Goal: Task Accomplishment & Management: Manage account settings

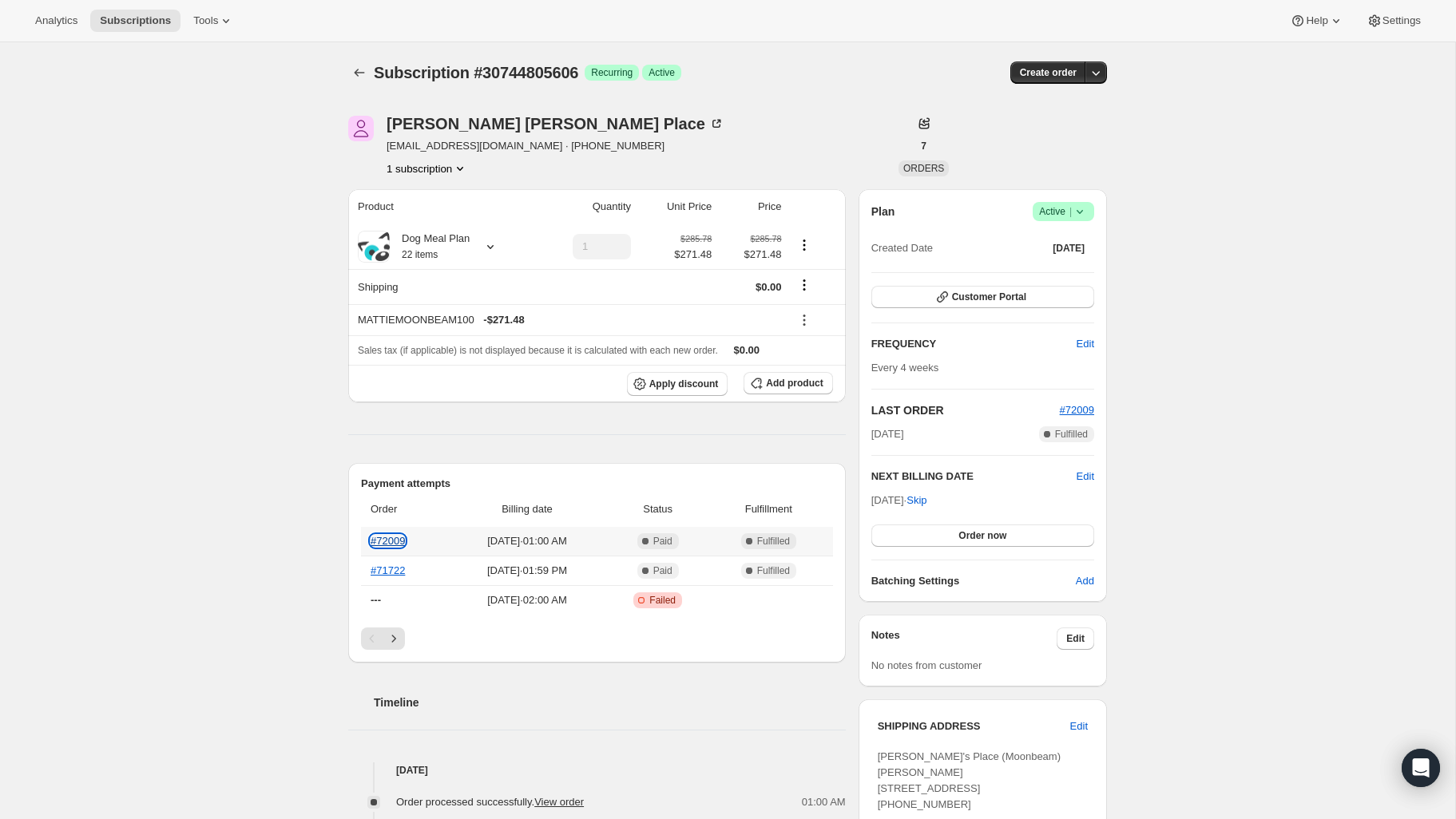
click at [394, 540] on link "#72009" at bounding box center [388, 541] width 34 height 12
click at [197, 475] on div "Subscription #30744805606. This page is ready Subscription #30744805606 Success…" at bounding box center [728, 834] width 1455 height 1584
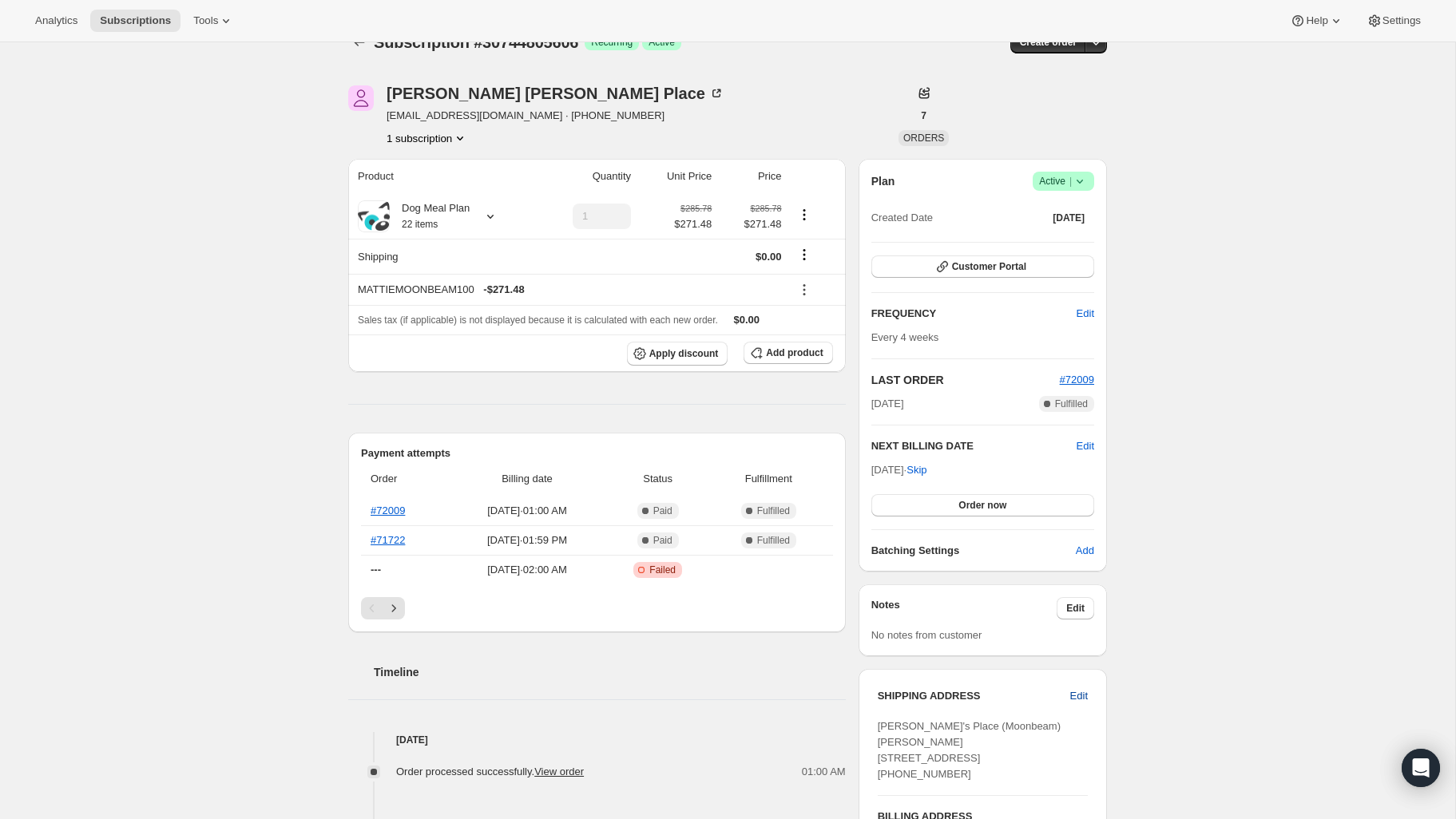
click at [1076, 697] on span "Edit" at bounding box center [1078, 695] width 18 height 16
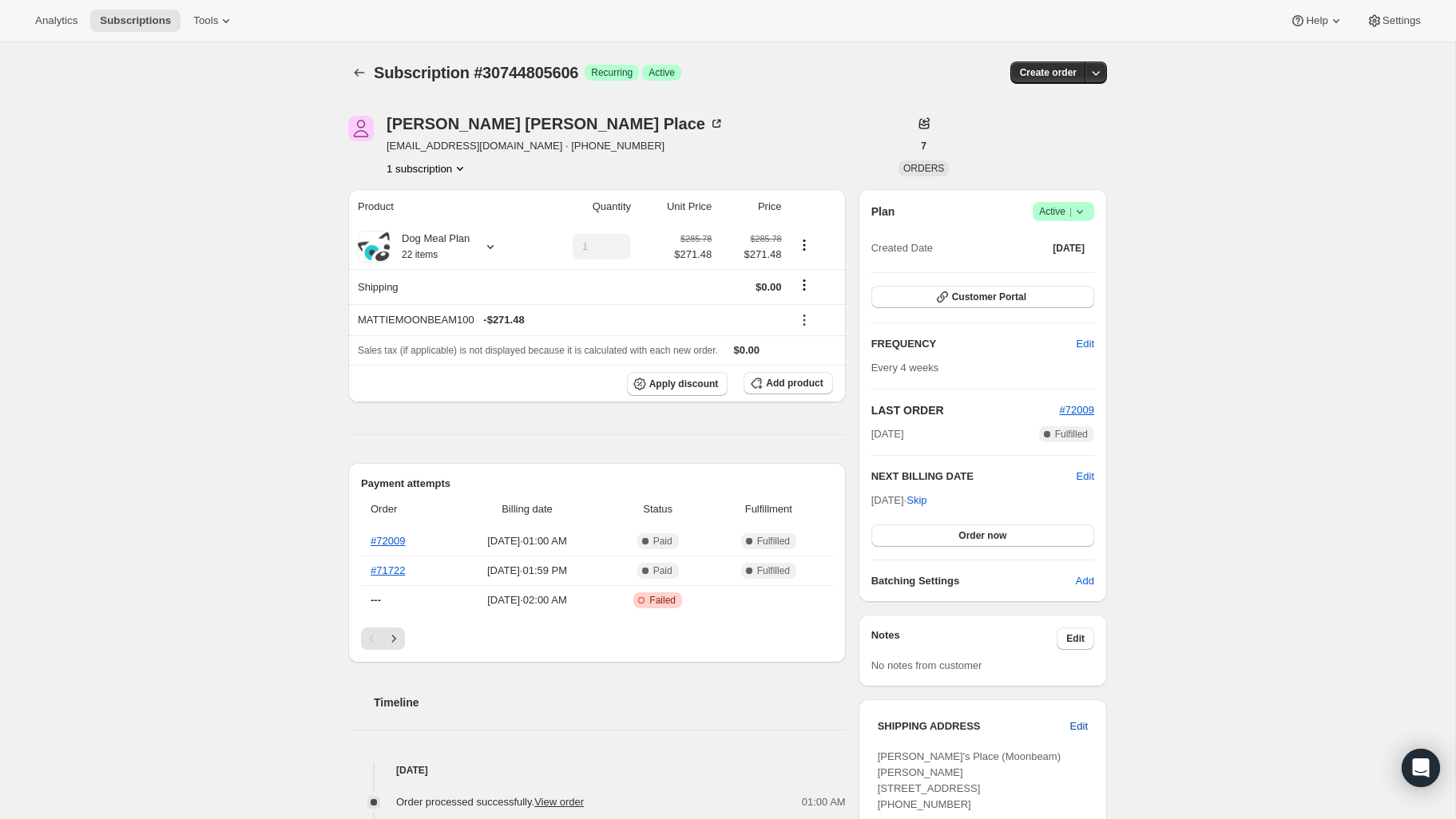
select select "ON"
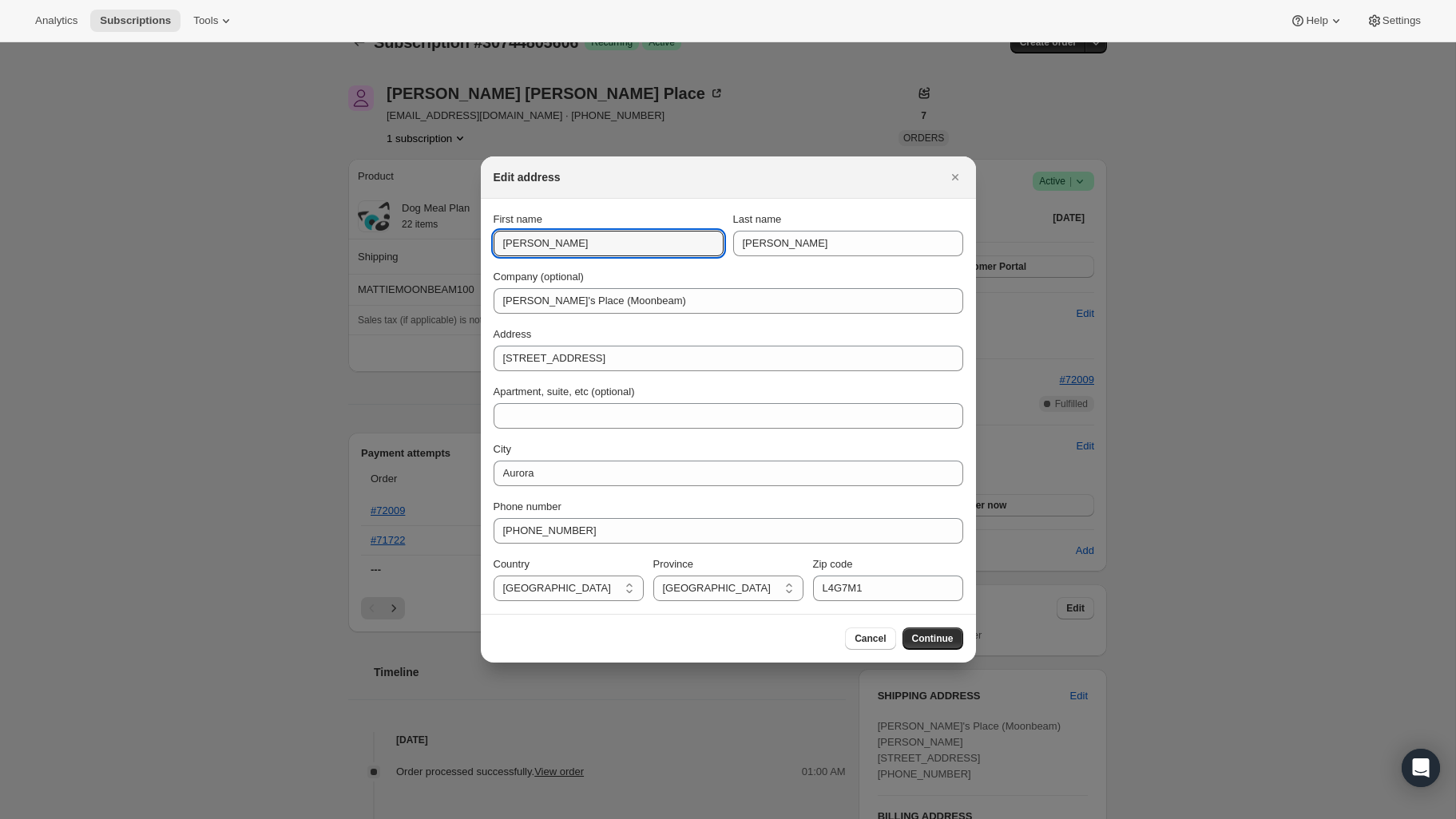
drag, startPoint x: 553, startPoint y: 247, endPoint x: 455, endPoint y: 246, distance: 98.0
type input "[PERSON_NAME]"
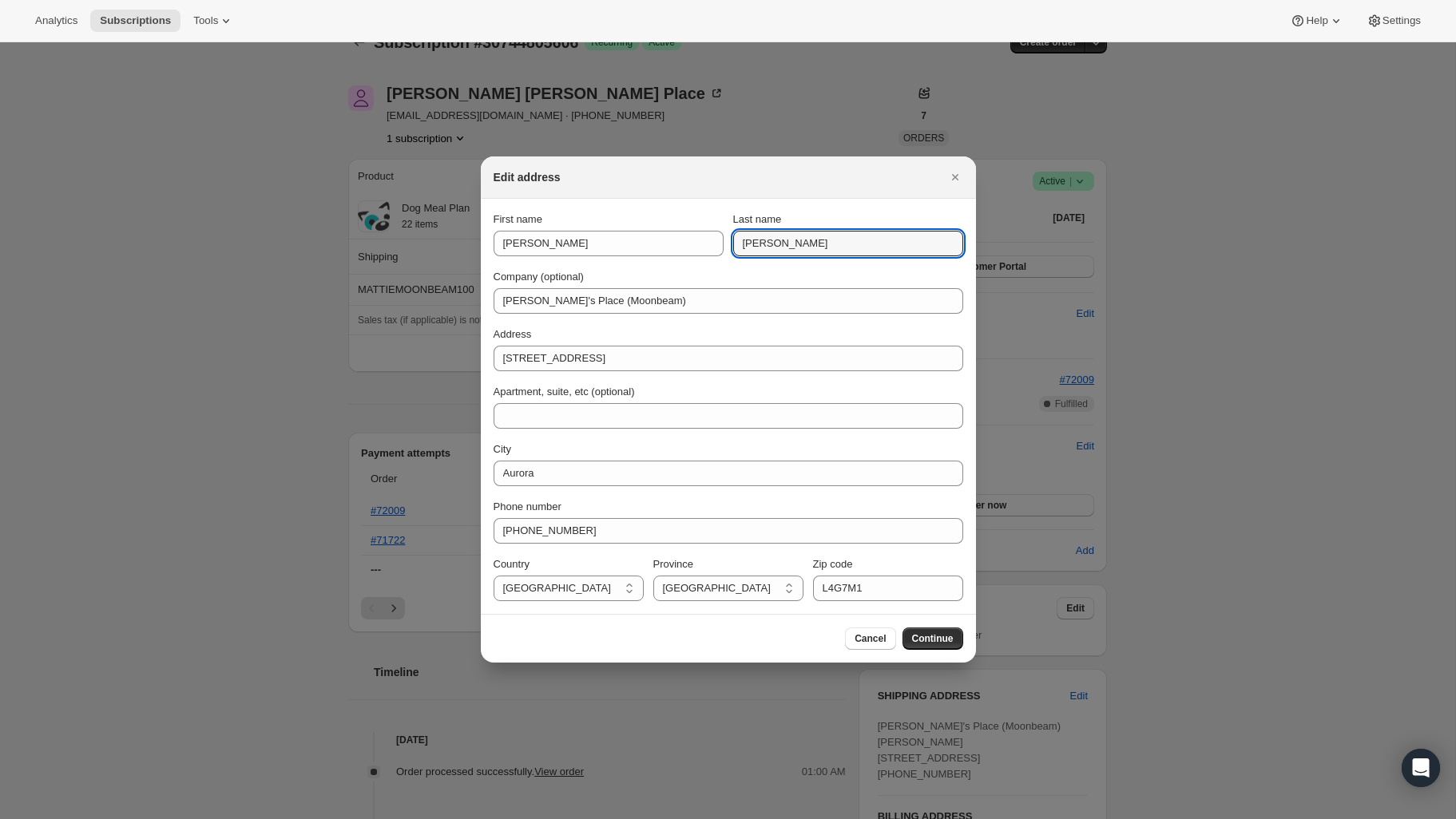
type input "[PERSON_NAME]"
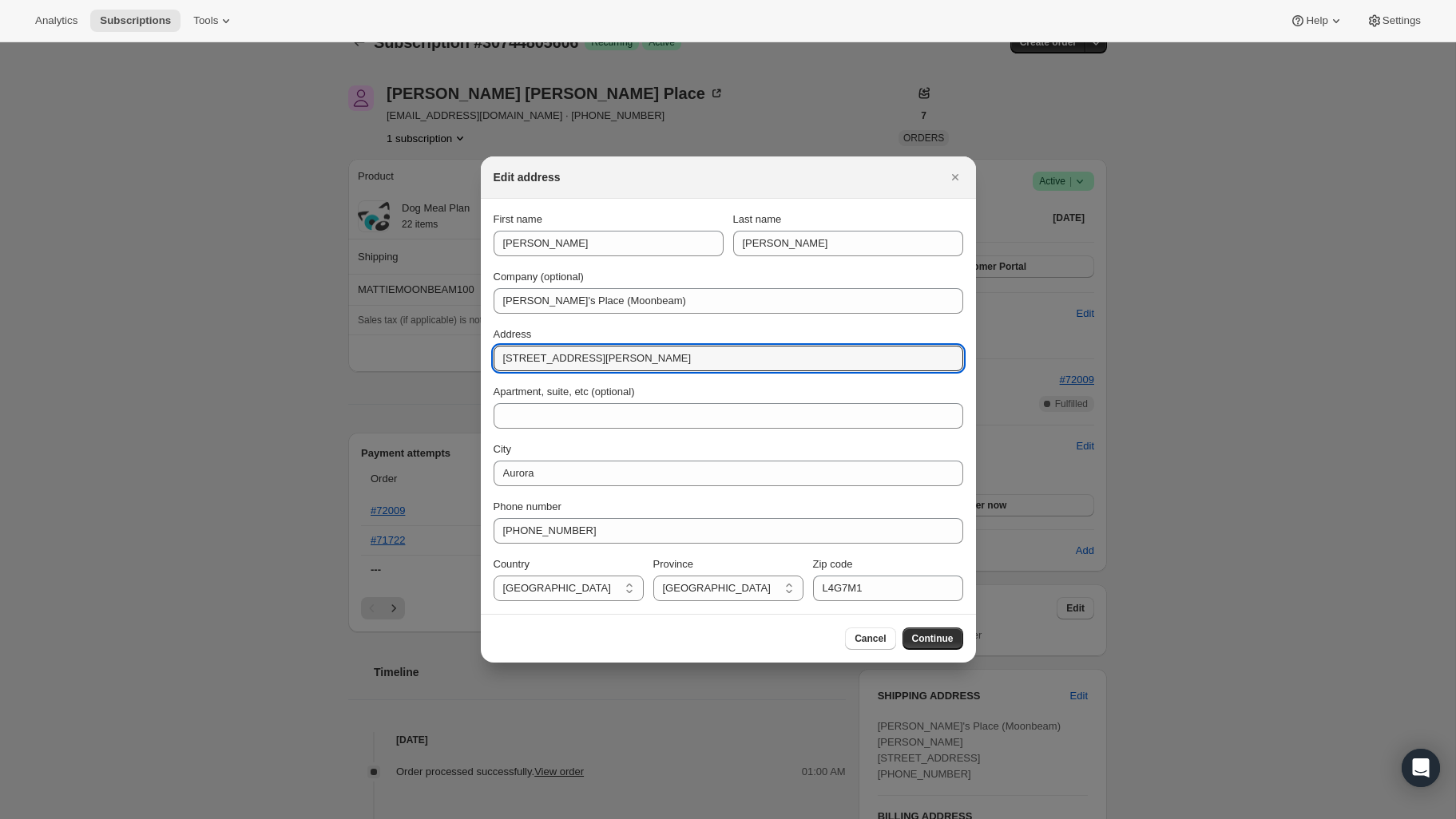
type input "[STREET_ADDRESS][PERSON_NAME]"
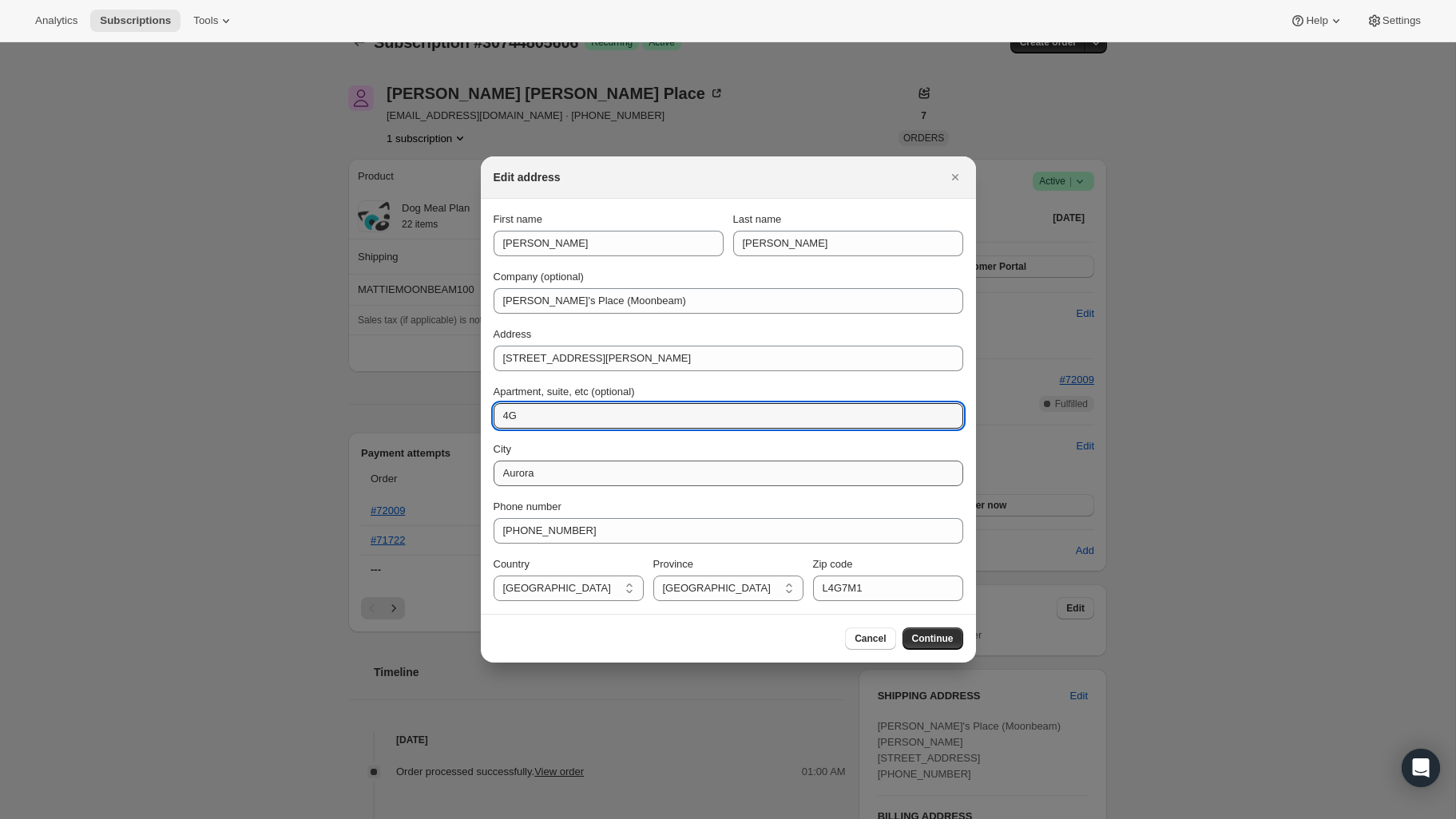
type input "4G"
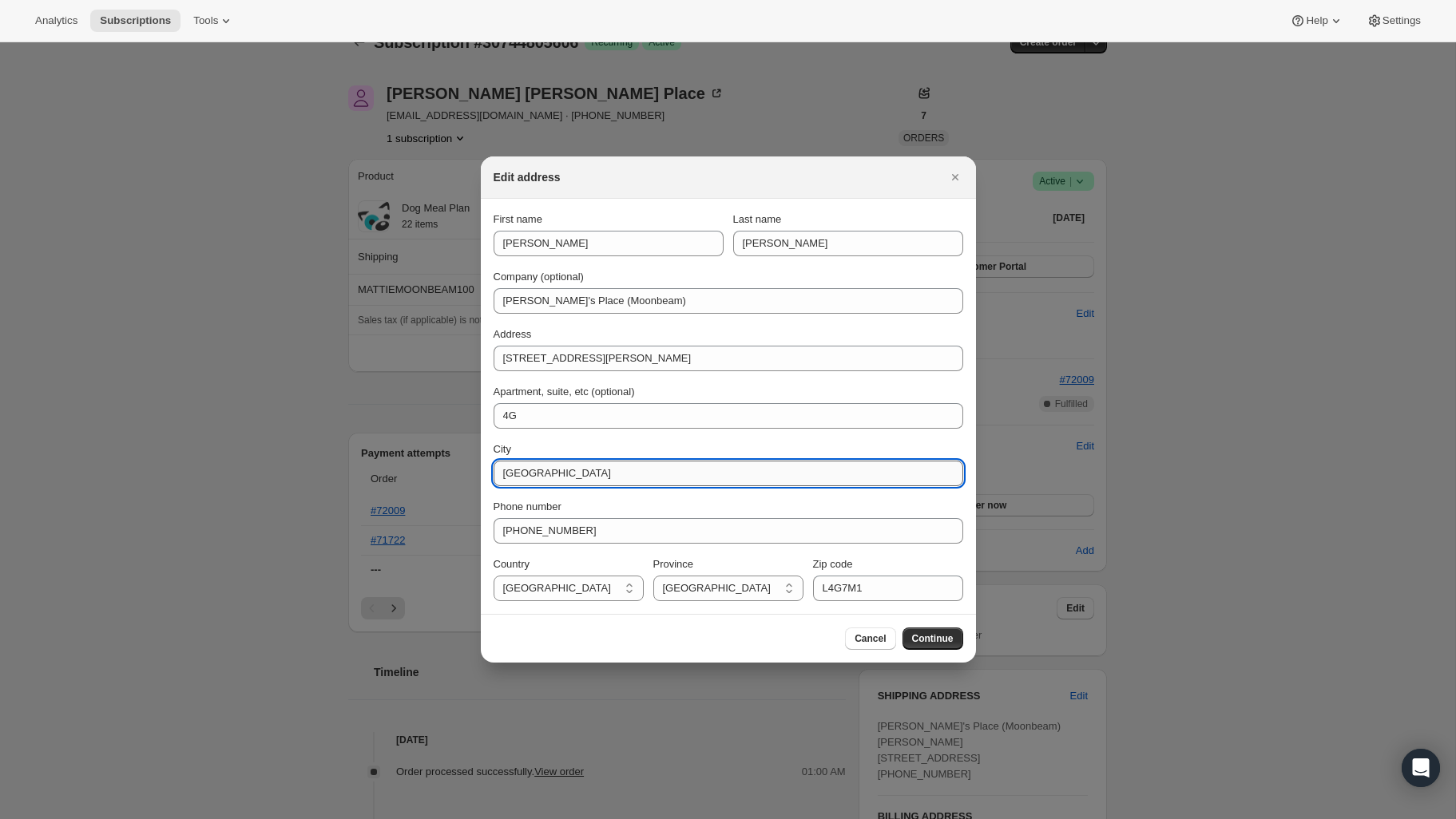
type input "[GEOGRAPHIC_DATA]"
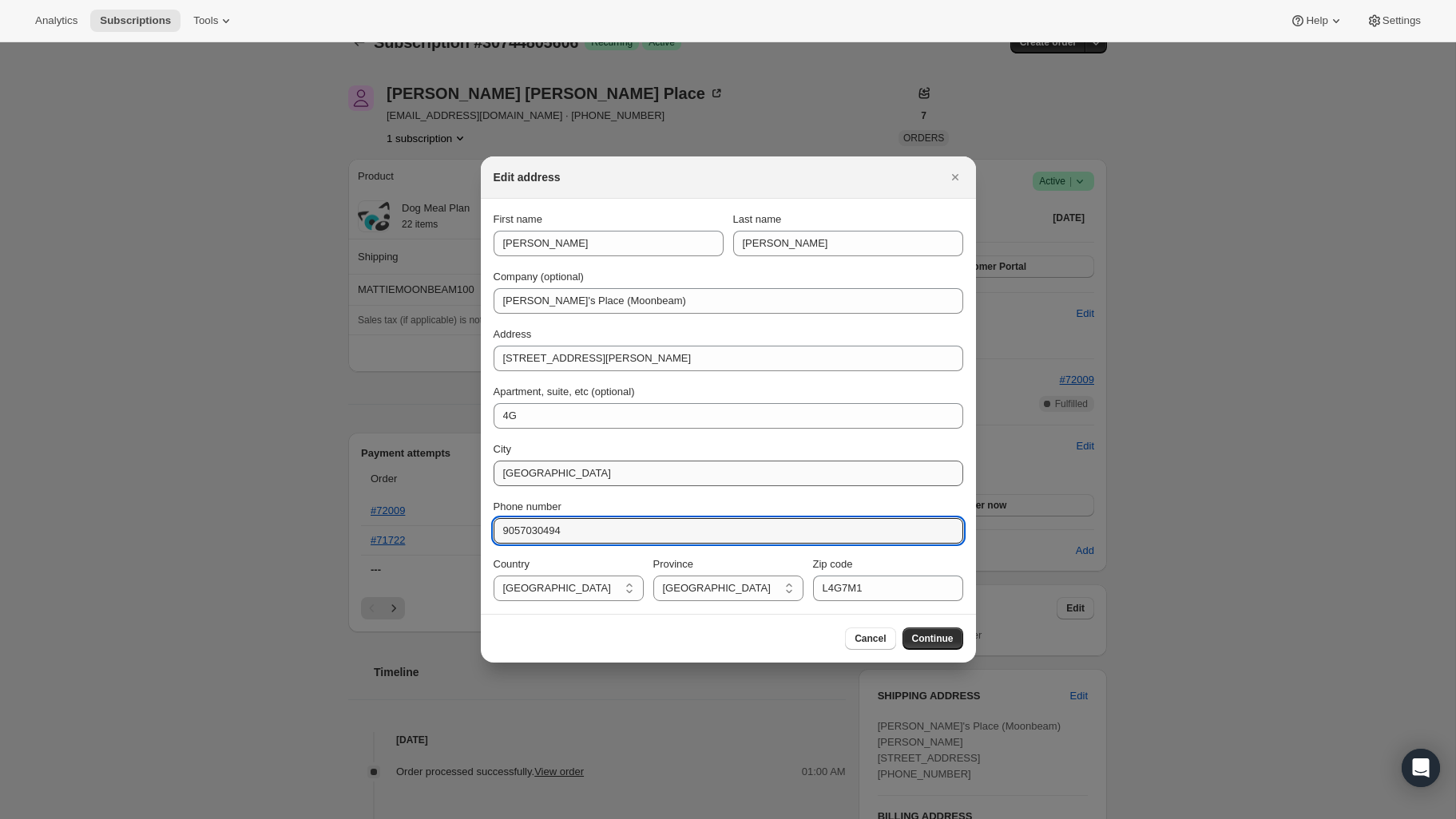
type input "9057030494"
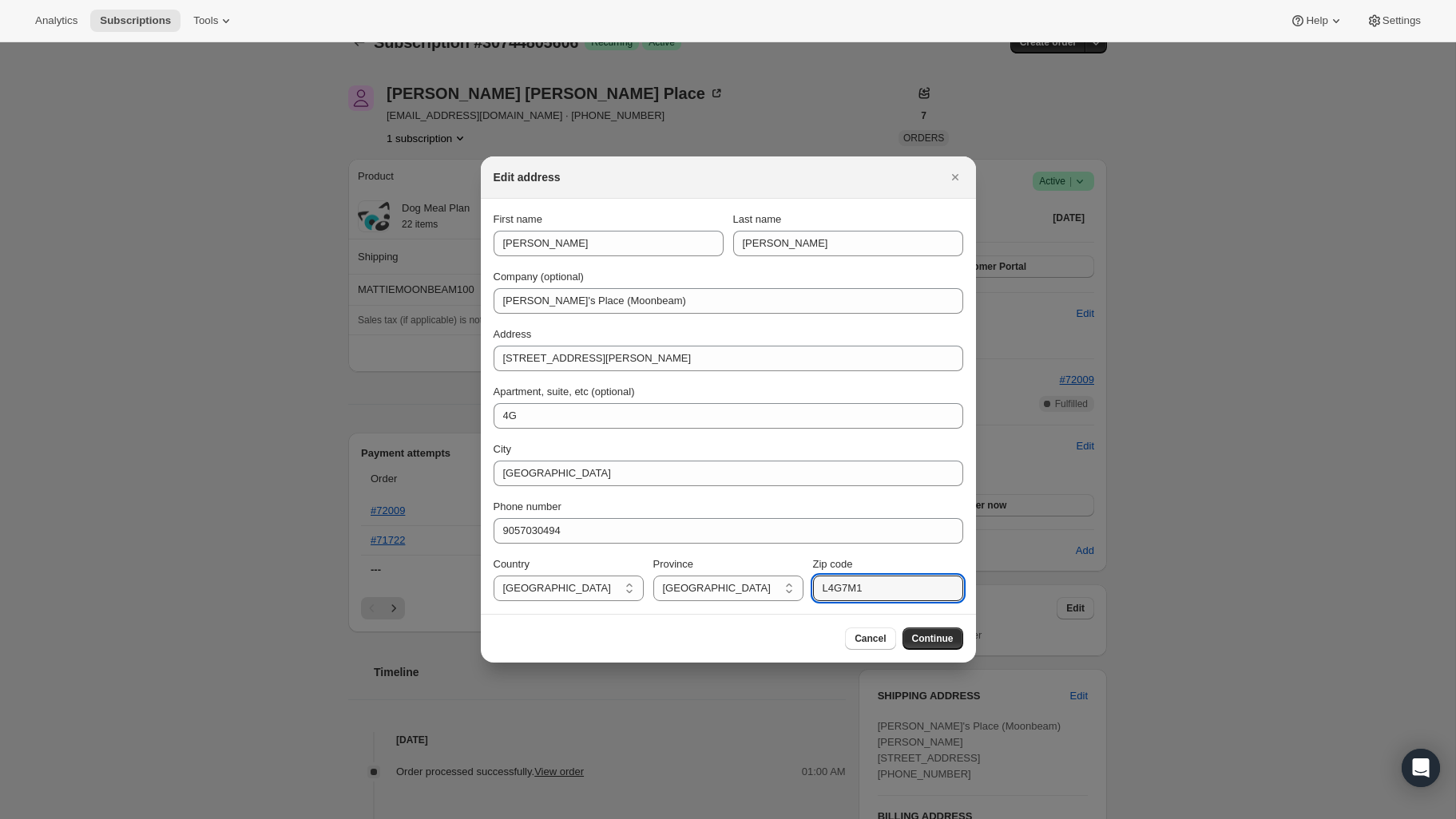
drag, startPoint x: 852, startPoint y: 590, endPoint x: 805, endPoint y: 592, distance: 47.0
click at [805, 592] on div "Country [GEOGRAPHIC_DATA] [GEOGRAPHIC_DATA] [GEOGRAPHIC_DATA] [GEOGRAPHIC_DATA]…" at bounding box center [728, 579] width 469 height 45
paste input "M5R 1B"
type input "M5R 1B1"
click at [937, 641] on span "Continue" at bounding box center [932, 638] width 41 height 13
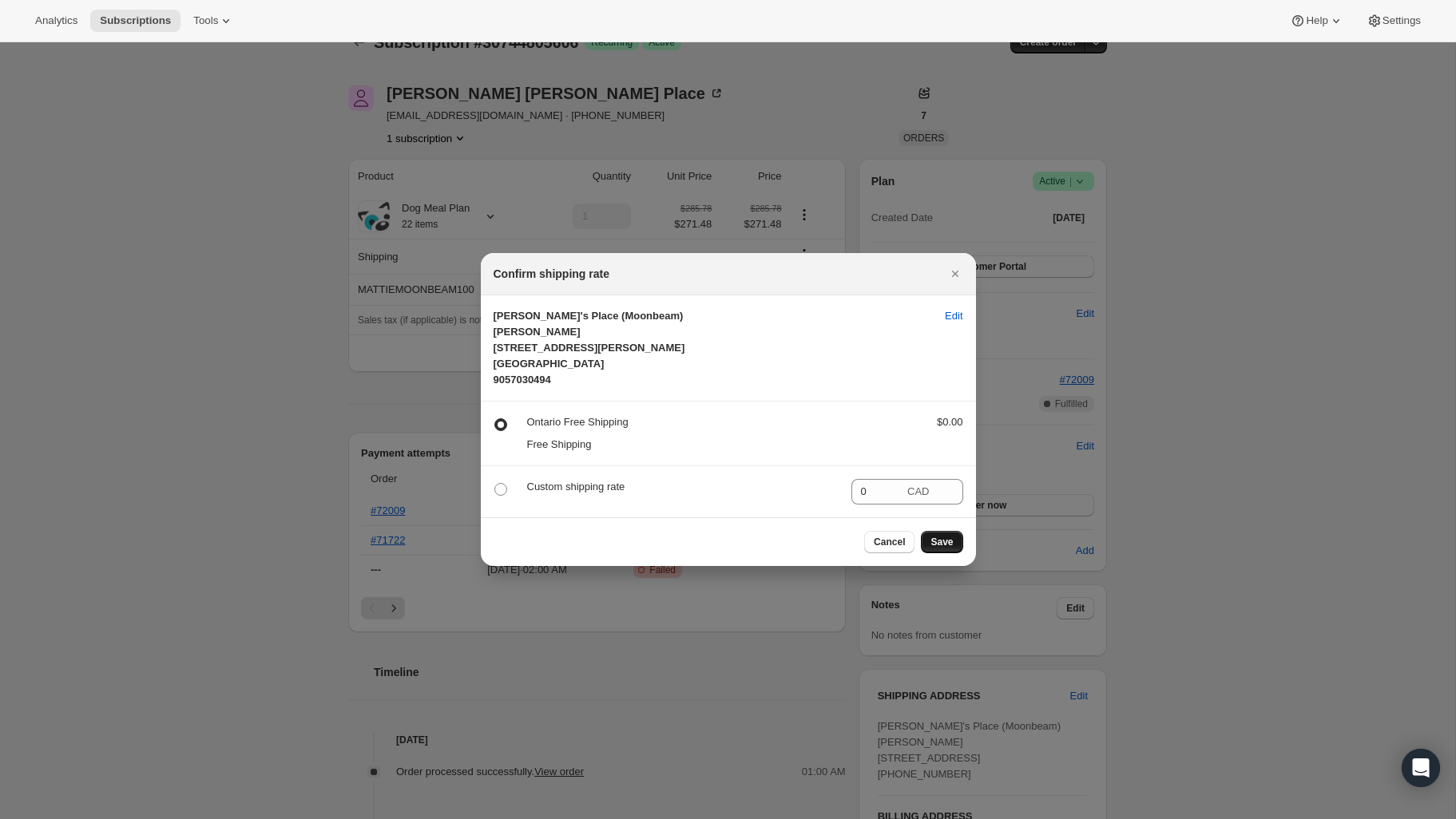
click at [948, 548] on span "Save" at bounding box center [941, 542] width 23 height 13
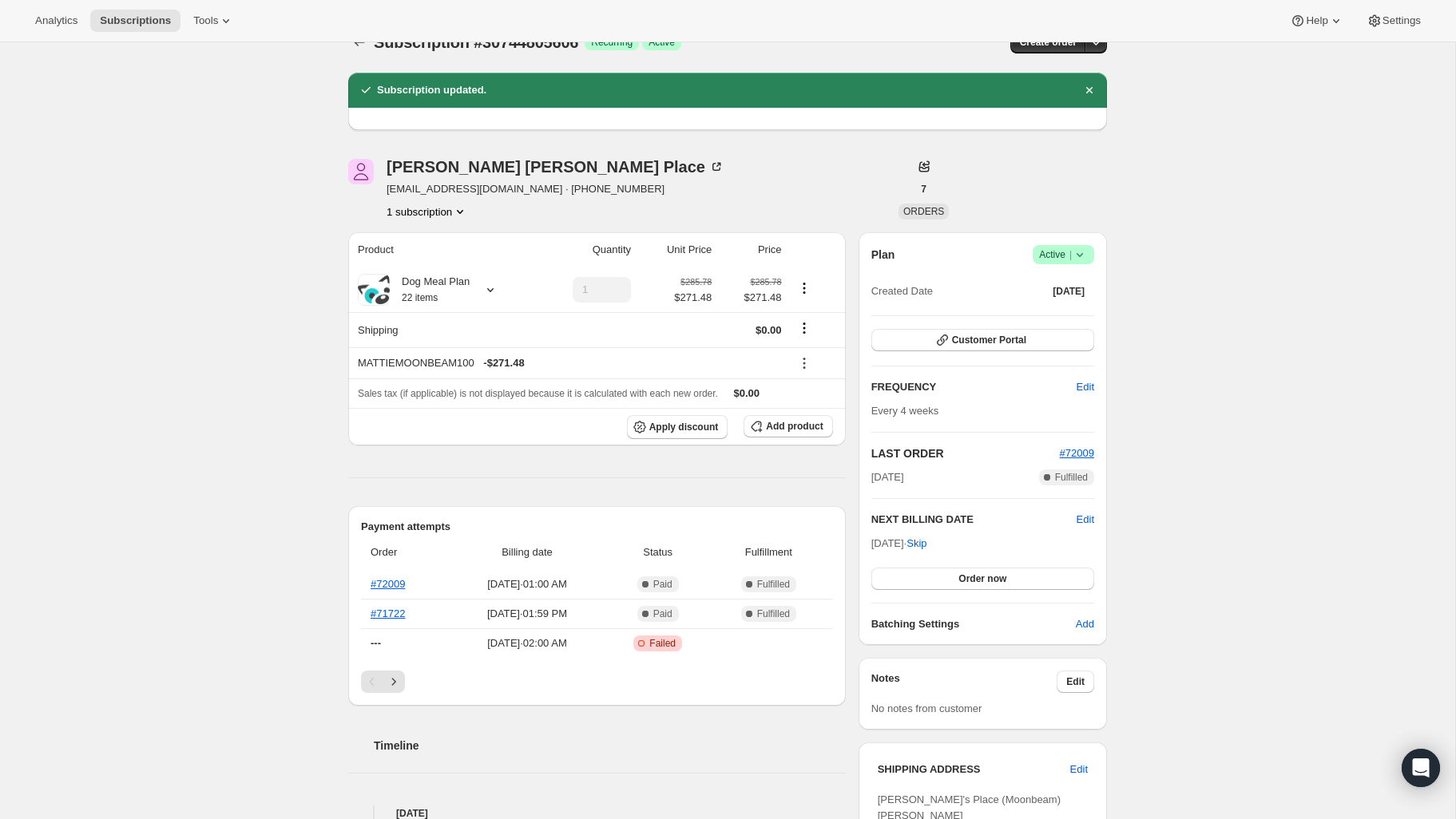
scroll to position [0, 0]
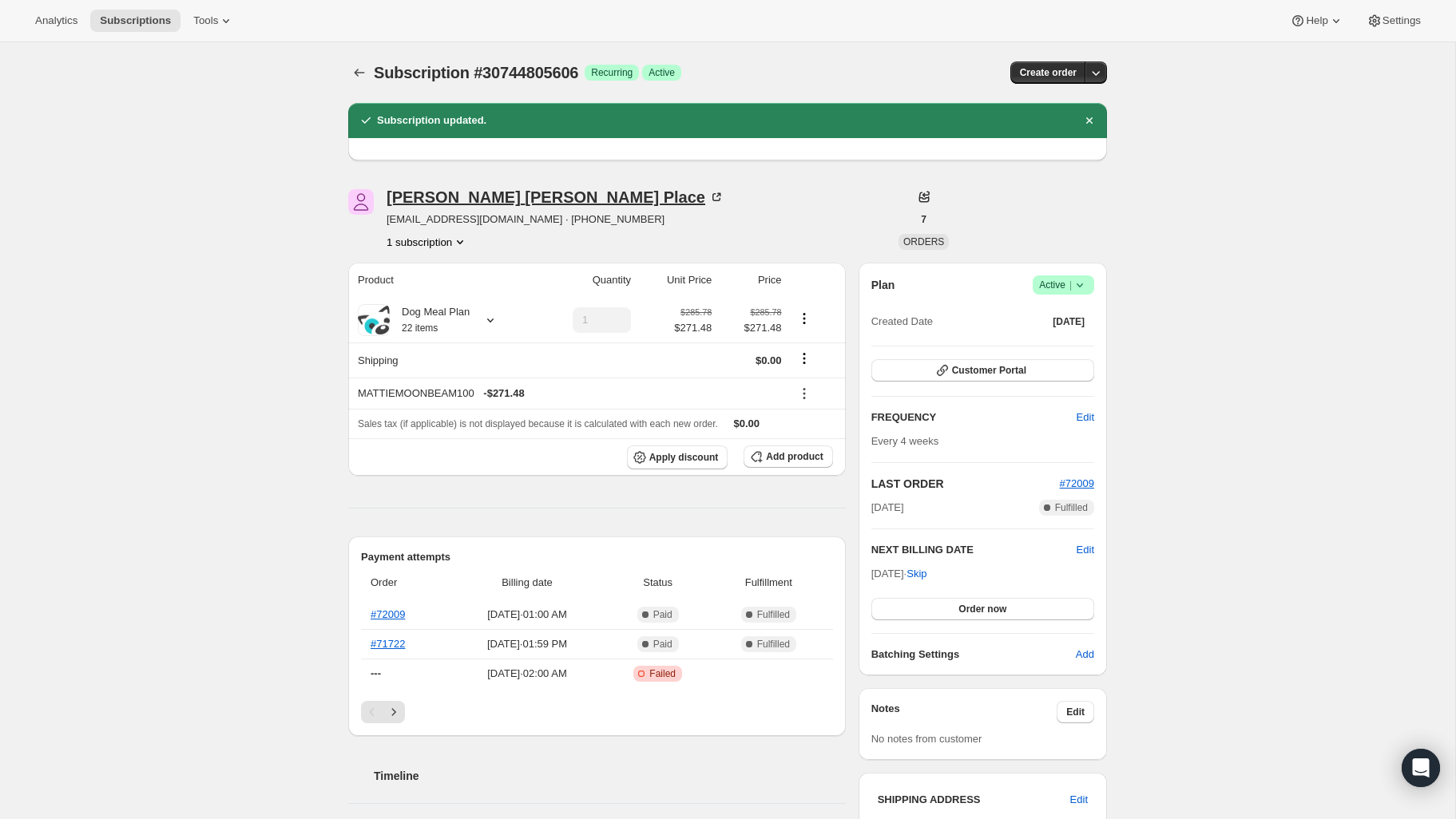
click at [712, 195] on icon at bounding box center [716, 197] width 8 height 8
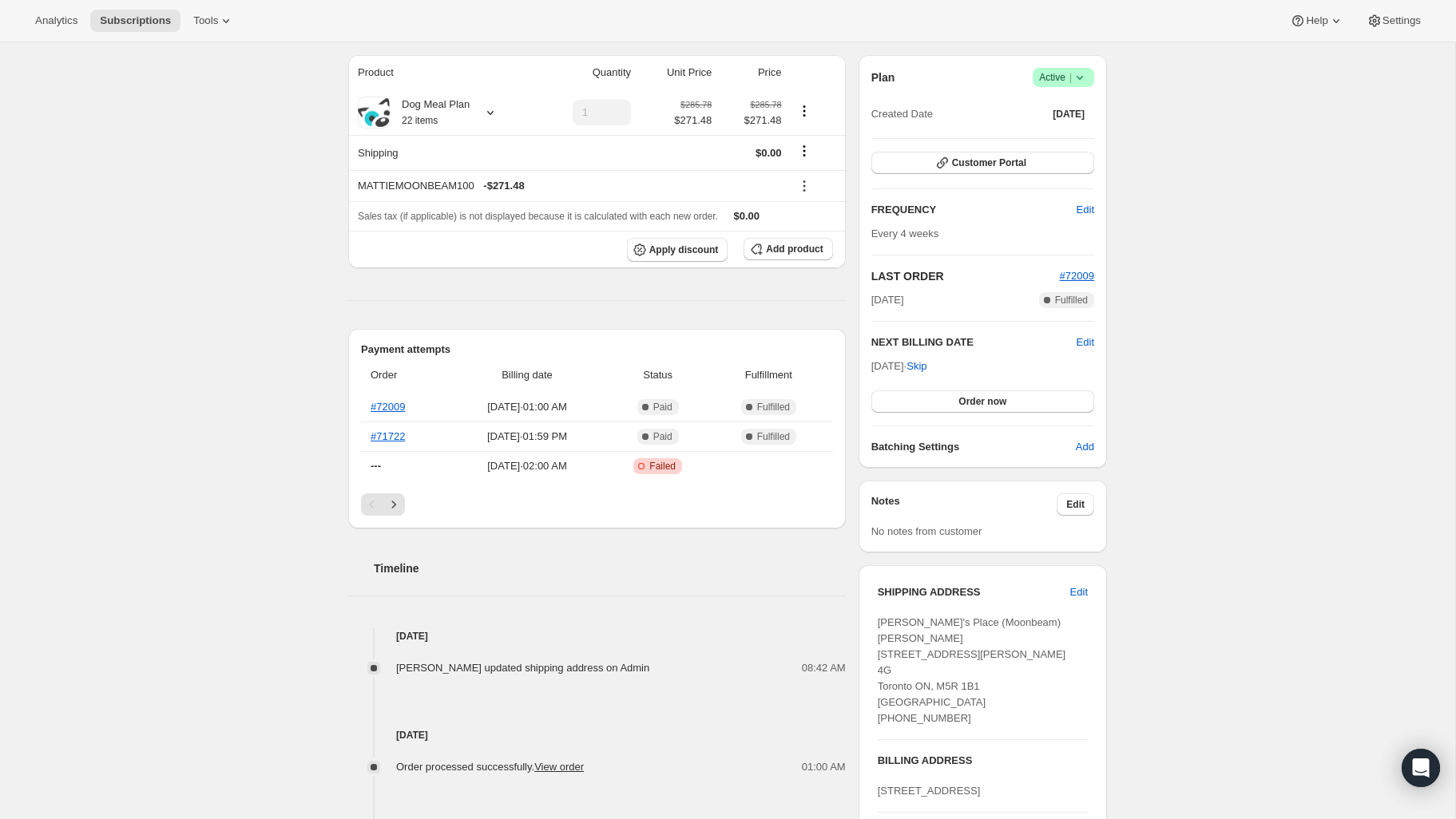
scroll to position [177, 0]
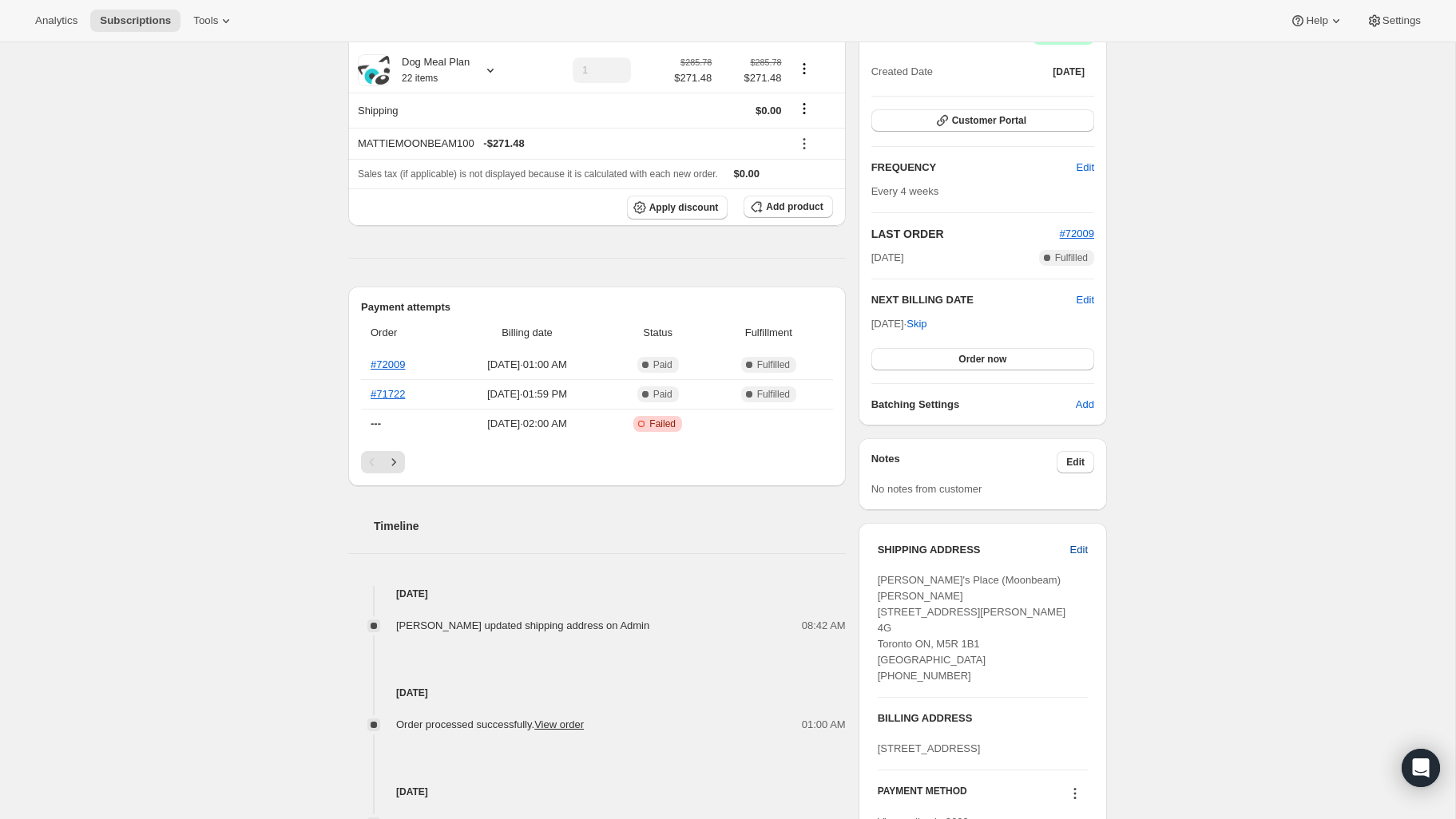
click at [1084, 547] on span "Edit" at bounding box center [1078, 550] width 18 height 16
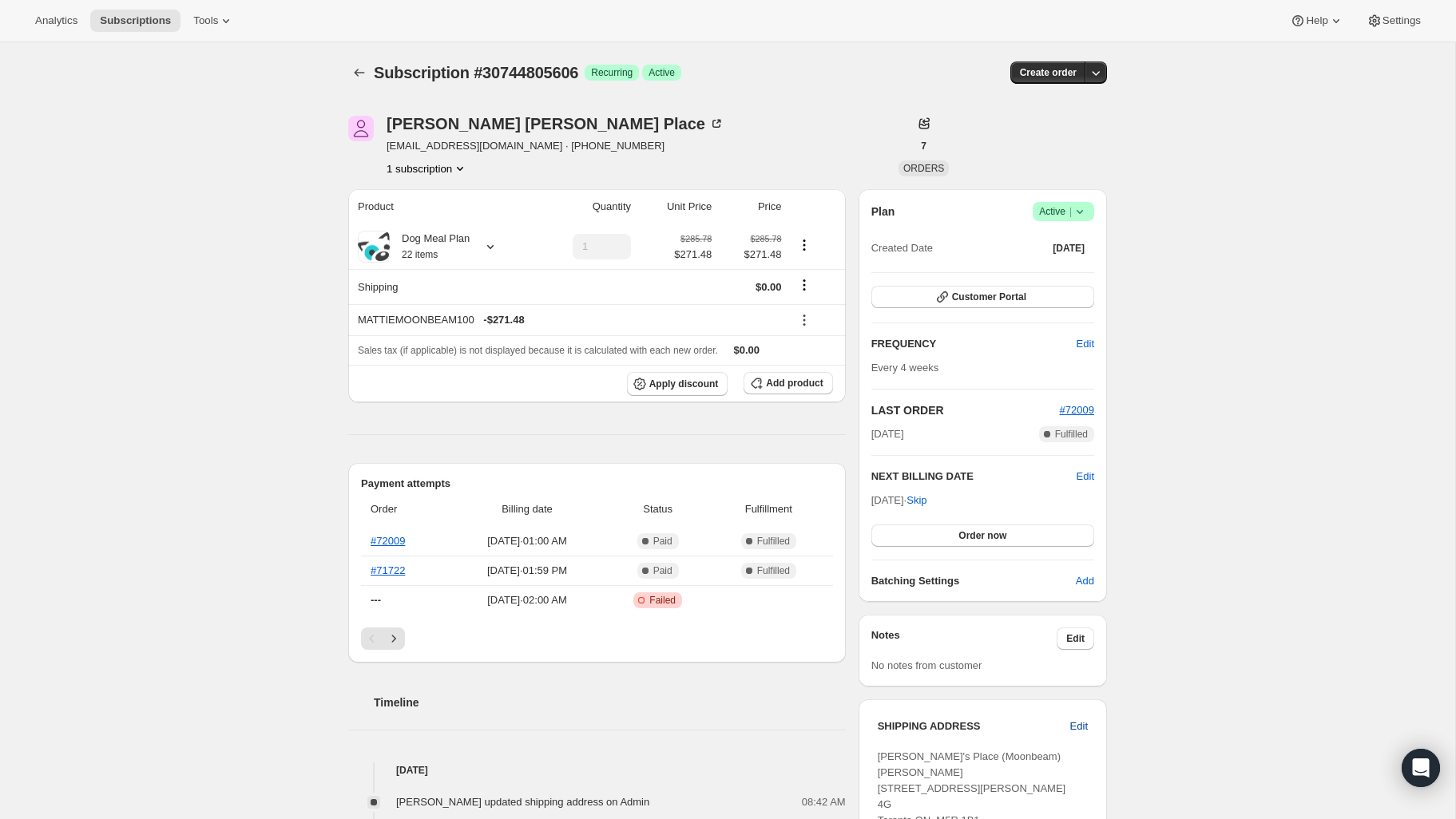
select select "ON"
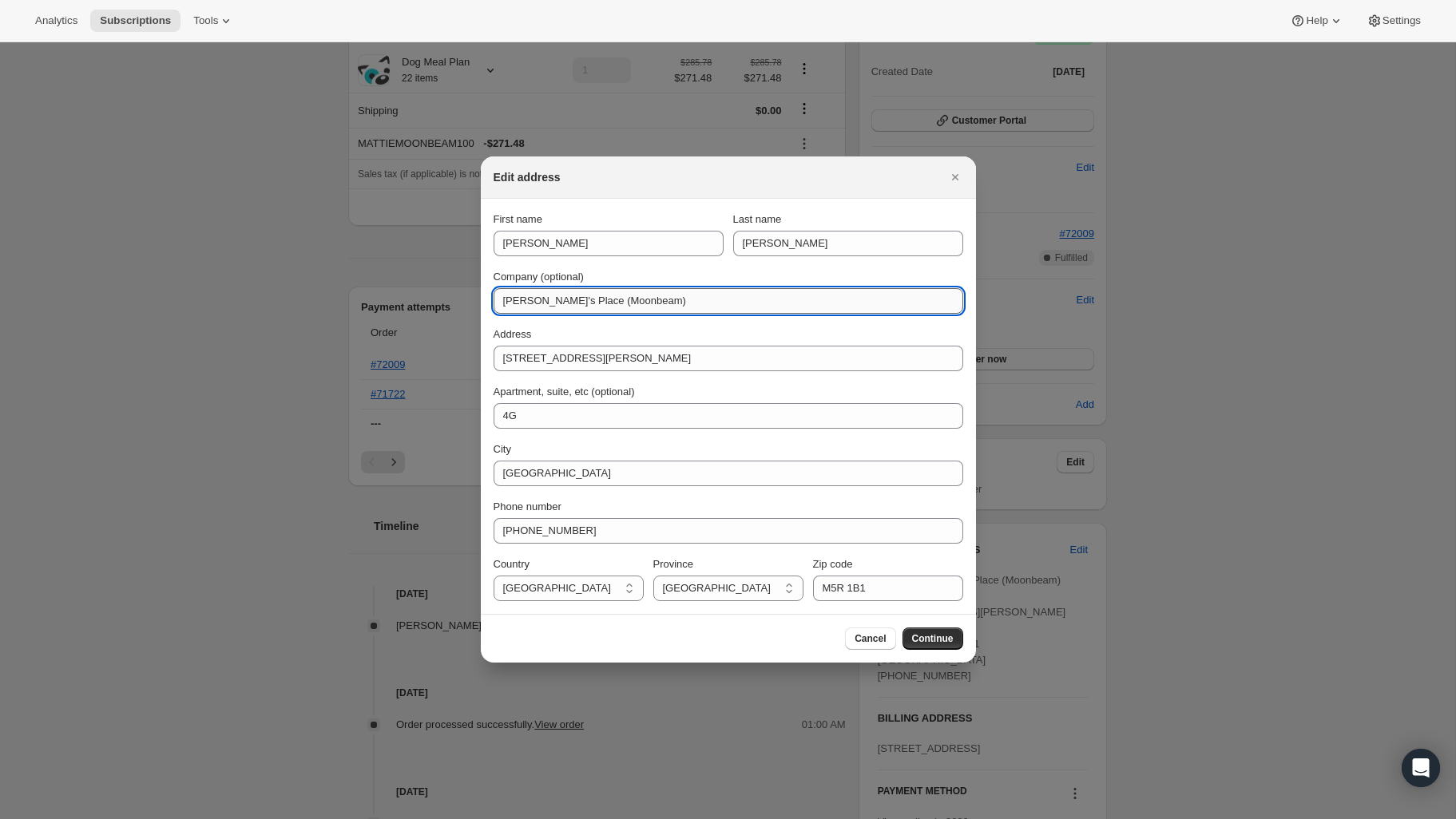
click at [667, 304] on input "[PERSON_NAME]'s Place (Moonbeam)" at bounding box center [728, 301] width 469 height 25
drag, startPoint x: 666, startPoint y: 303, endPoint x: 688, endPoint y: 299, distance: 22.4
click at [666, 302] on input "Mattie's Place (Moonbeam) | Buzxzer 236" at bounding box center [728, 301] width 469 height 25
type input "Mattie's Place (Moonbeam) | Buzzer 236"
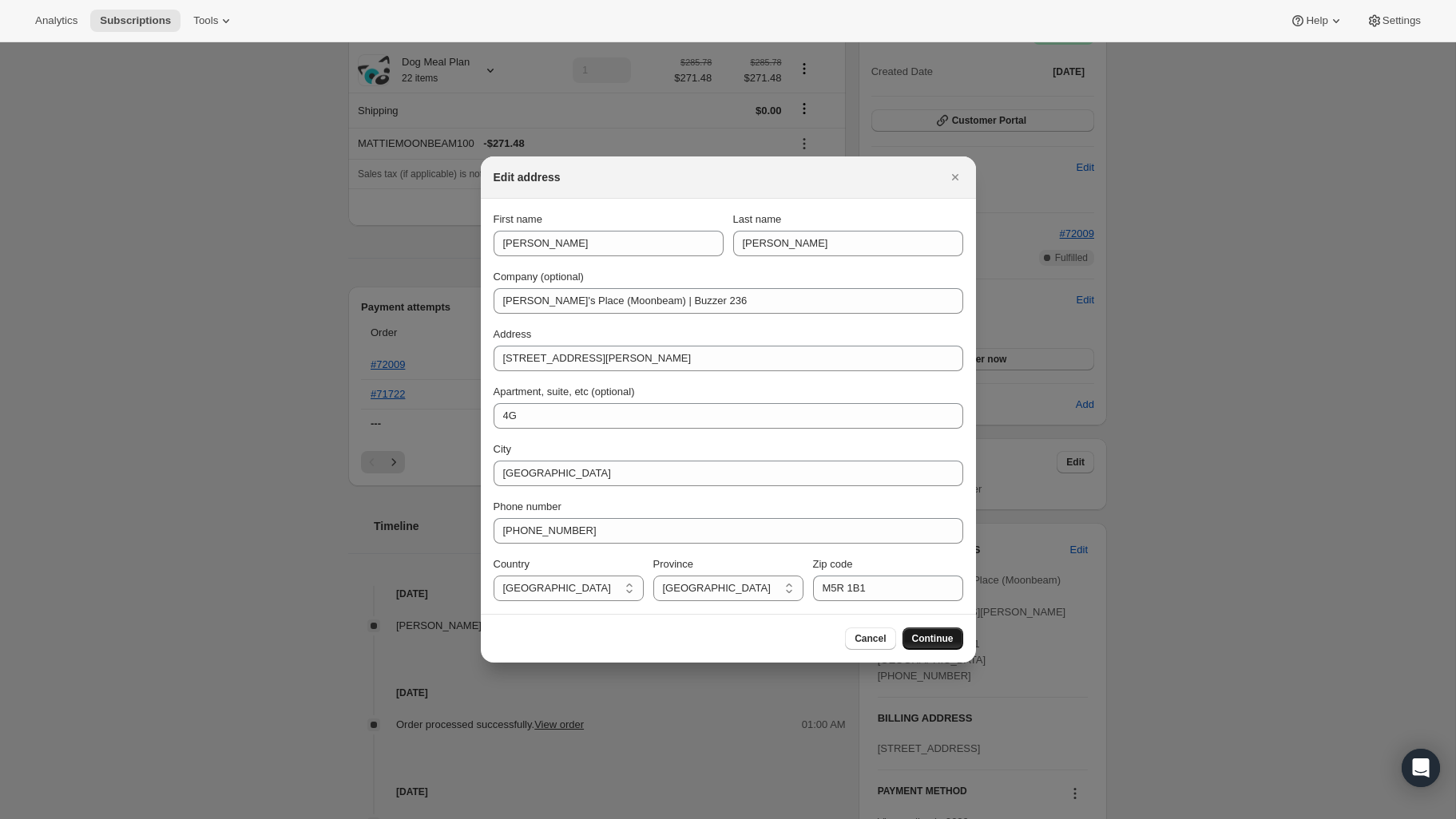
click at [929, 637] on span "Continue" at bounding box center [932, 638] width 41 height 13
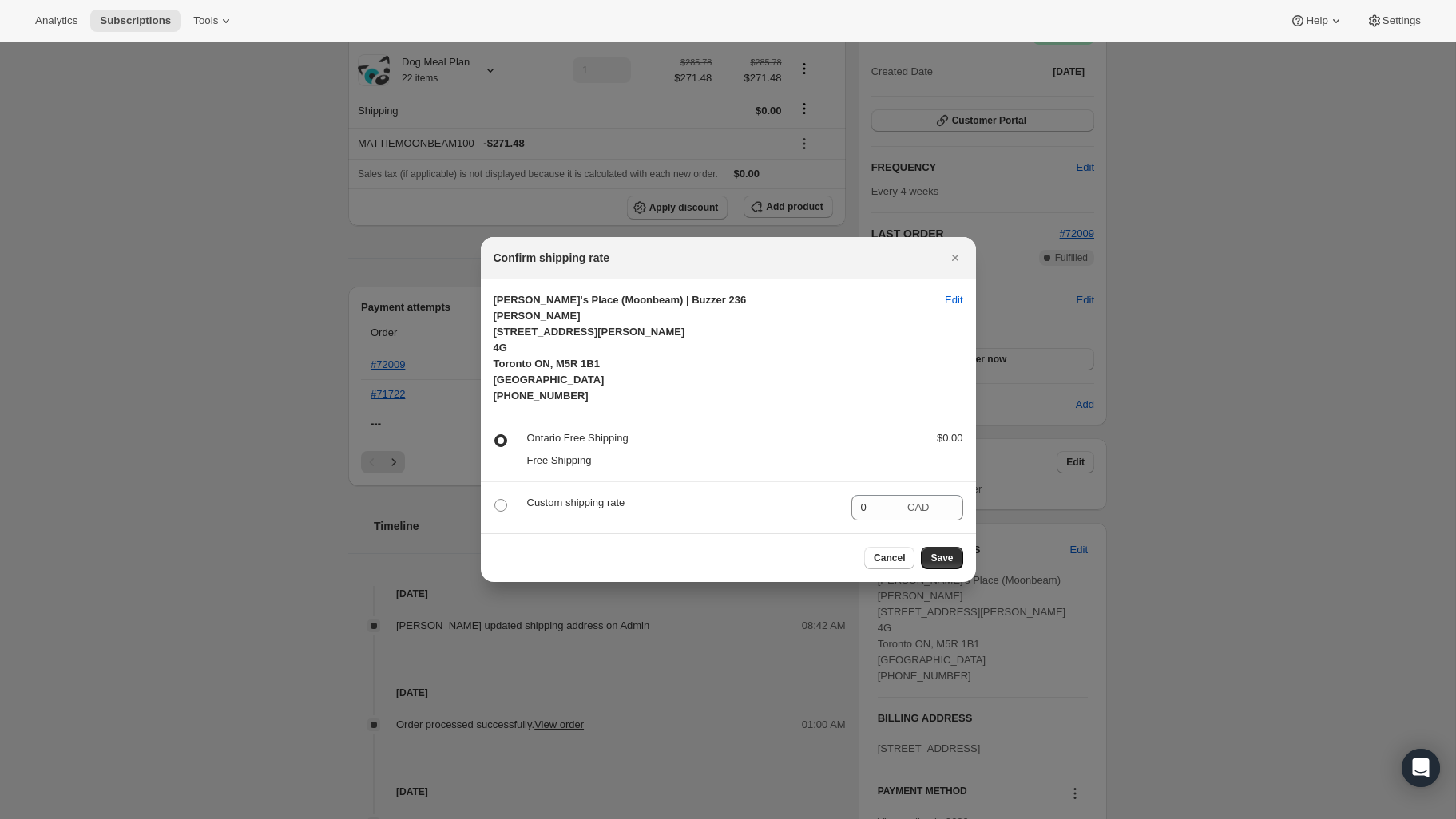
drag, startPoint x: 941, startPoint y: 555, endPoint x: 725, endPoint y: 530, distance: 217.4
click at [940, 555] on span "Save" at bounding box center [941, 557] width 23 height 13
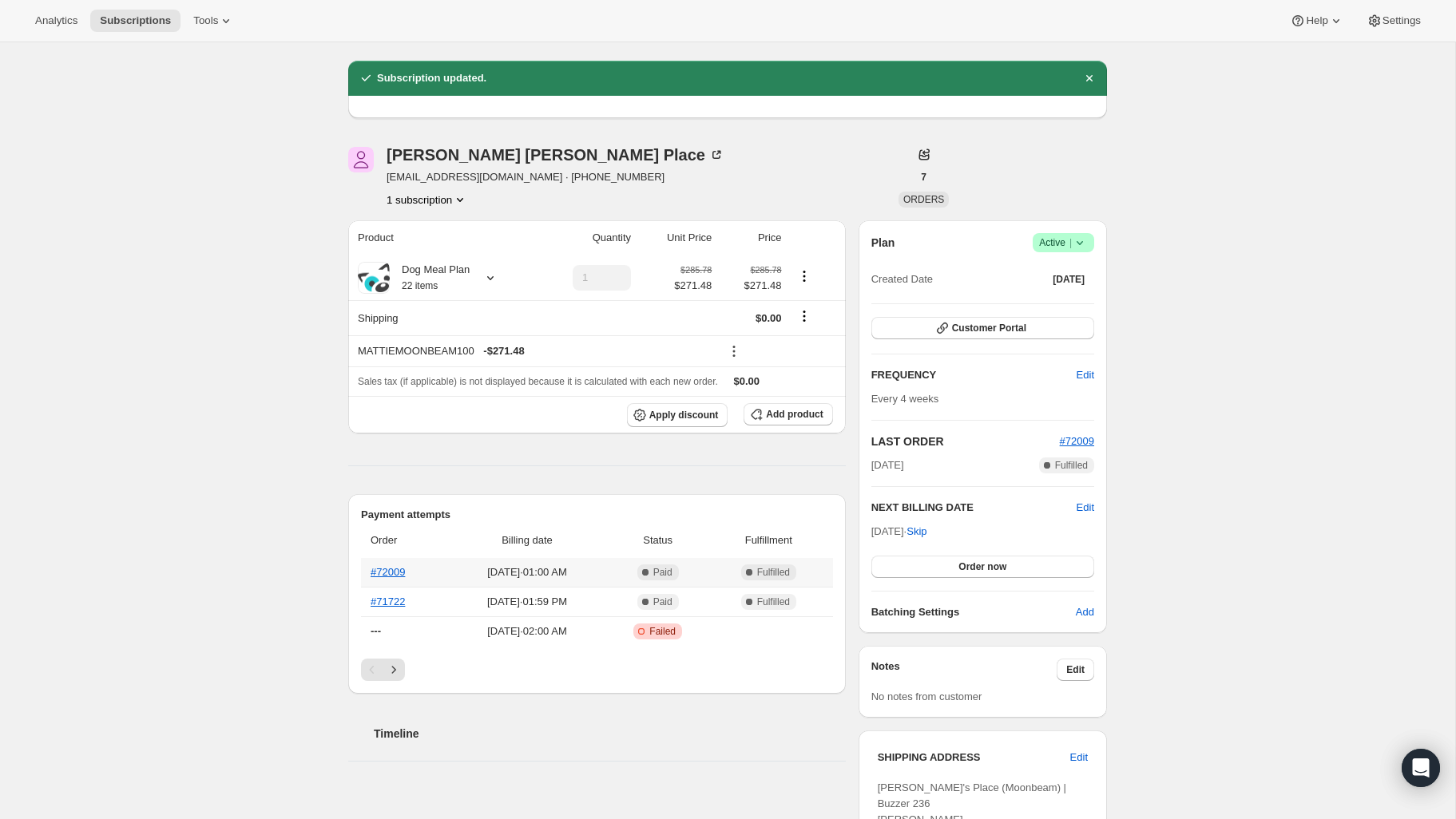
scroll to position [177, 0]
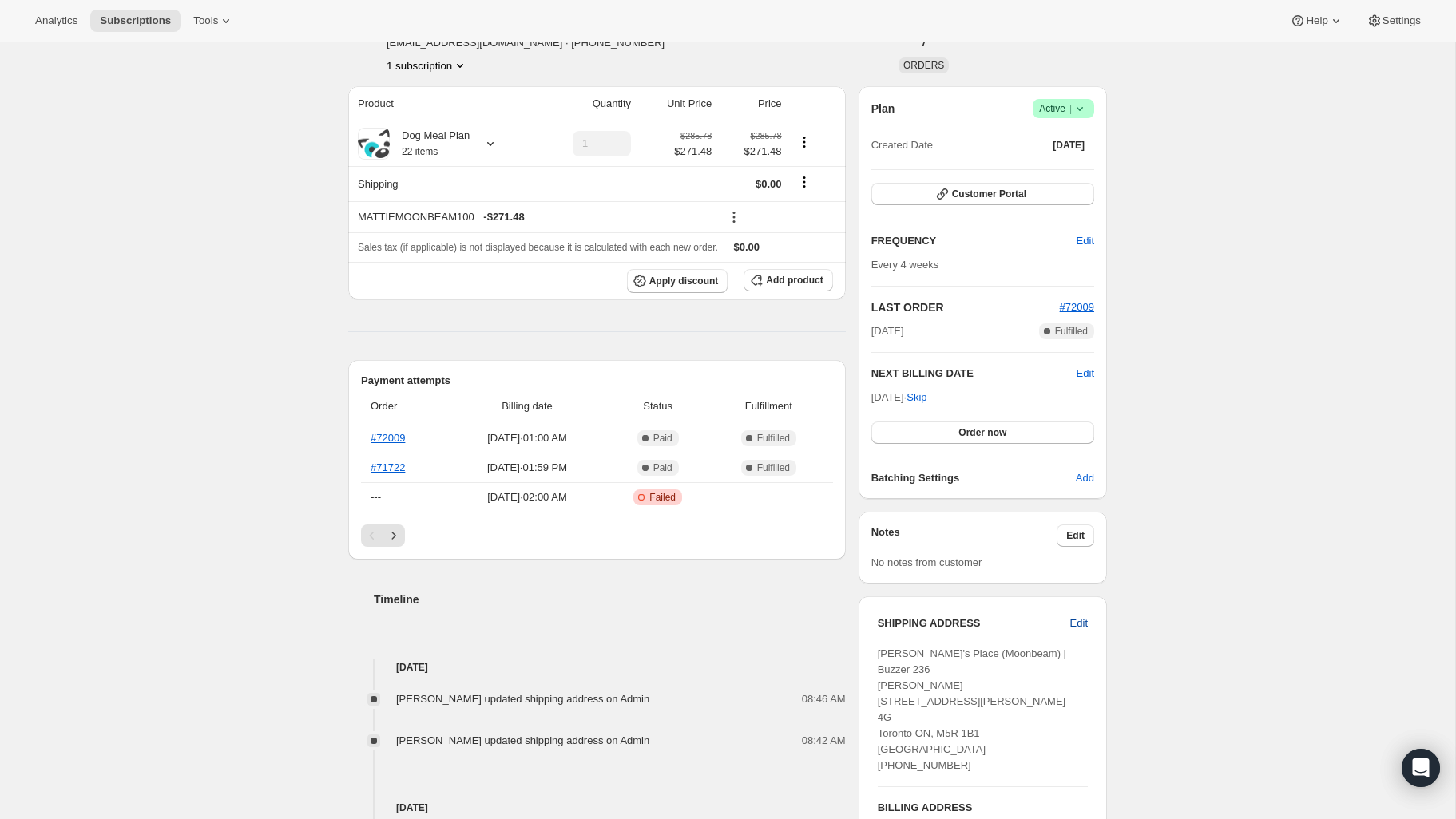
click at [1081, 625] on span "Edit" at bounding box center [1078, 623] width 18 height 16
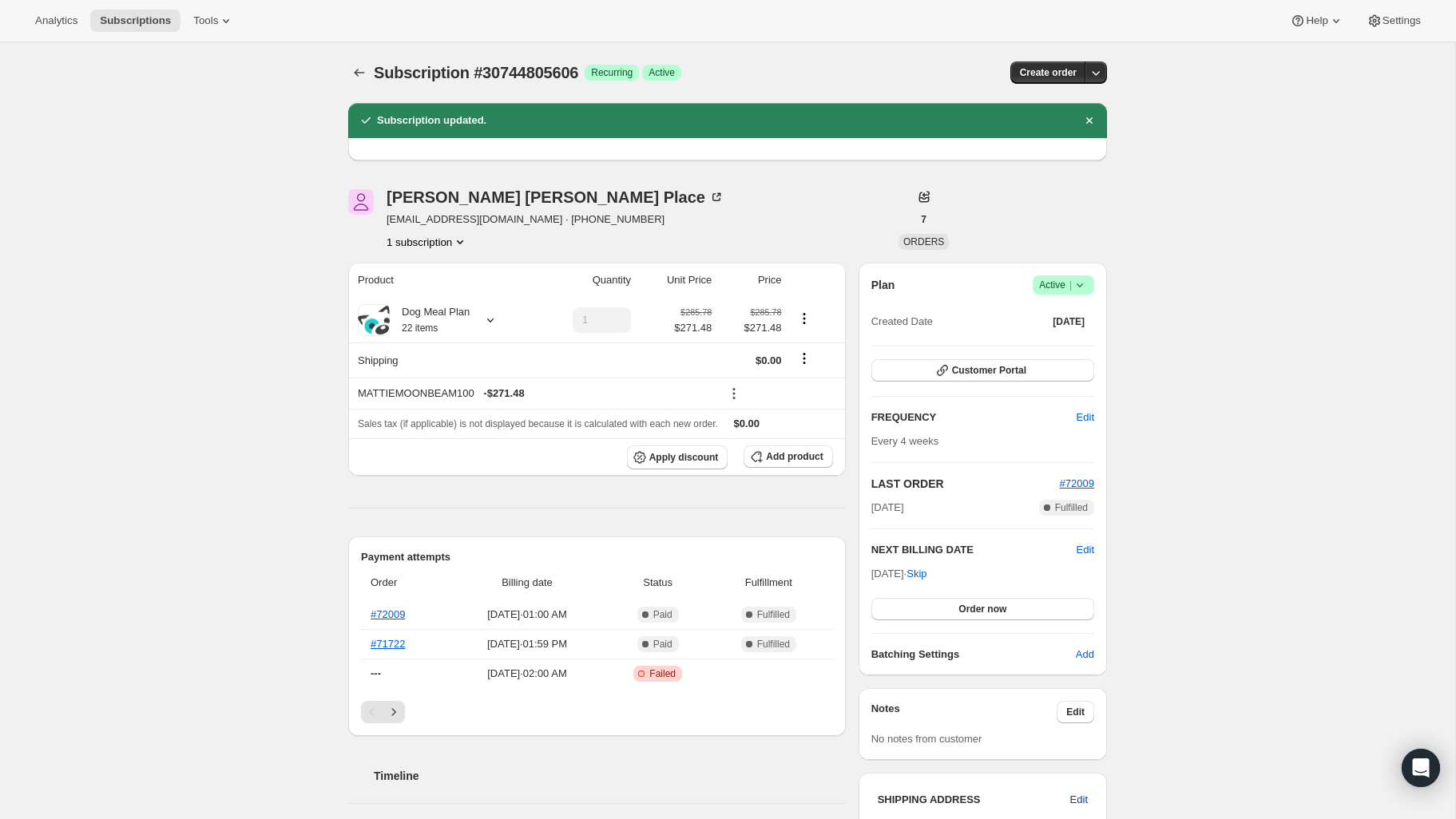
select select "ON"
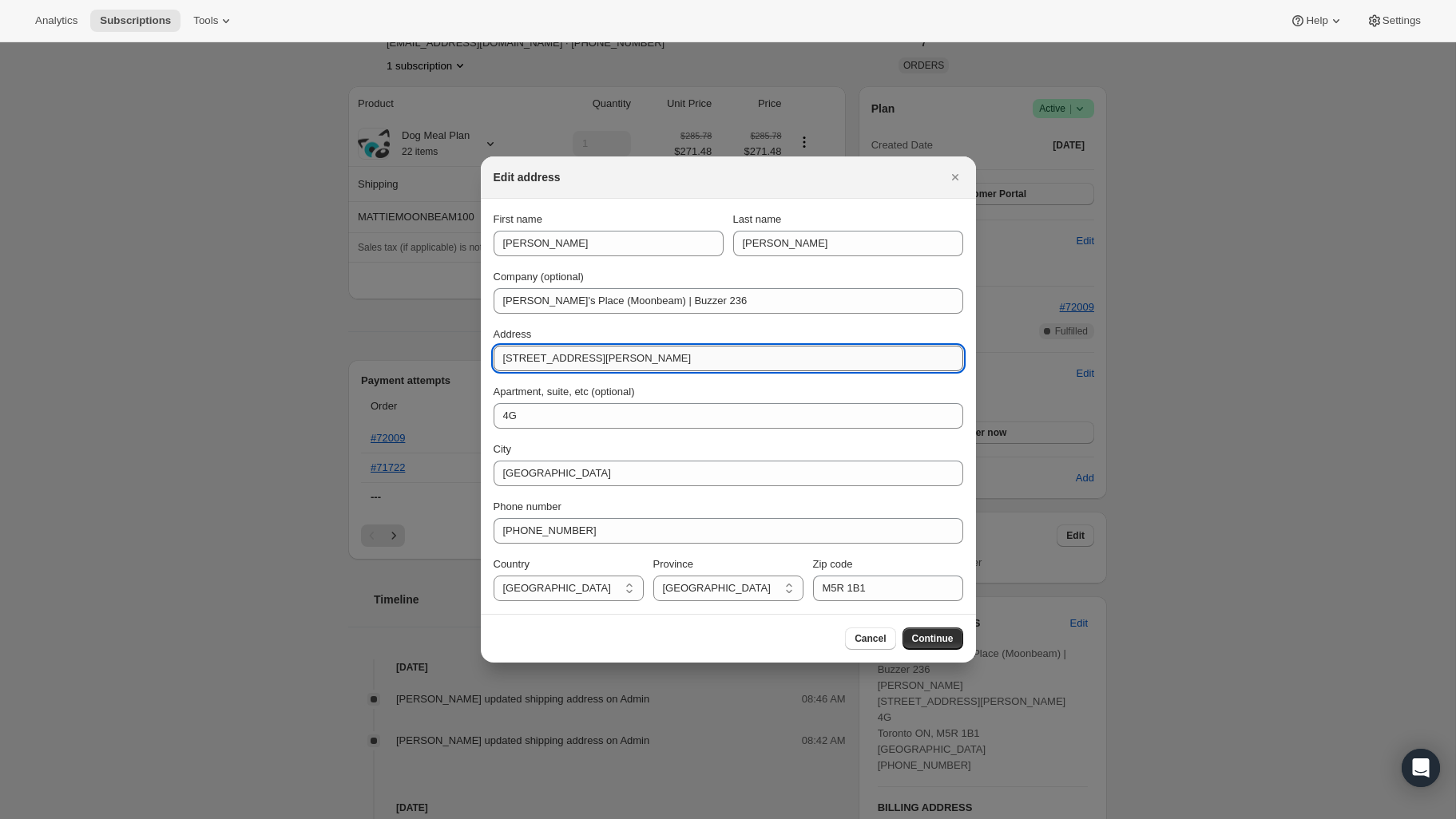
click at [639, 355] on input "[STREET_ADDRESS][PERSON_NAME]" at bounding box center [728, 358] width 469 height 25
click at [876, 641] on span "Cancel" at bounding box center [870, 638] width 31 height 13
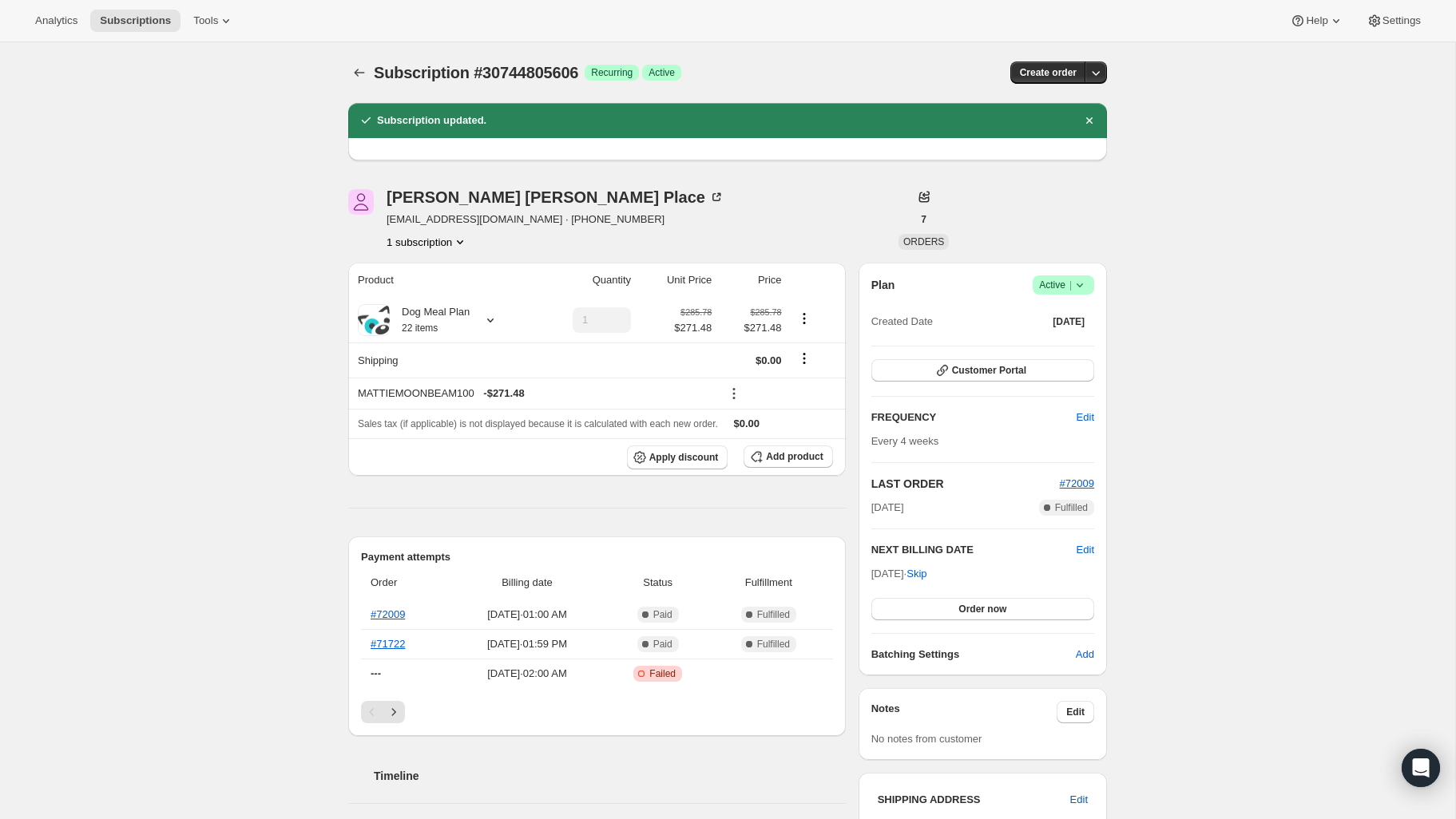
scroll to position [177, 0]
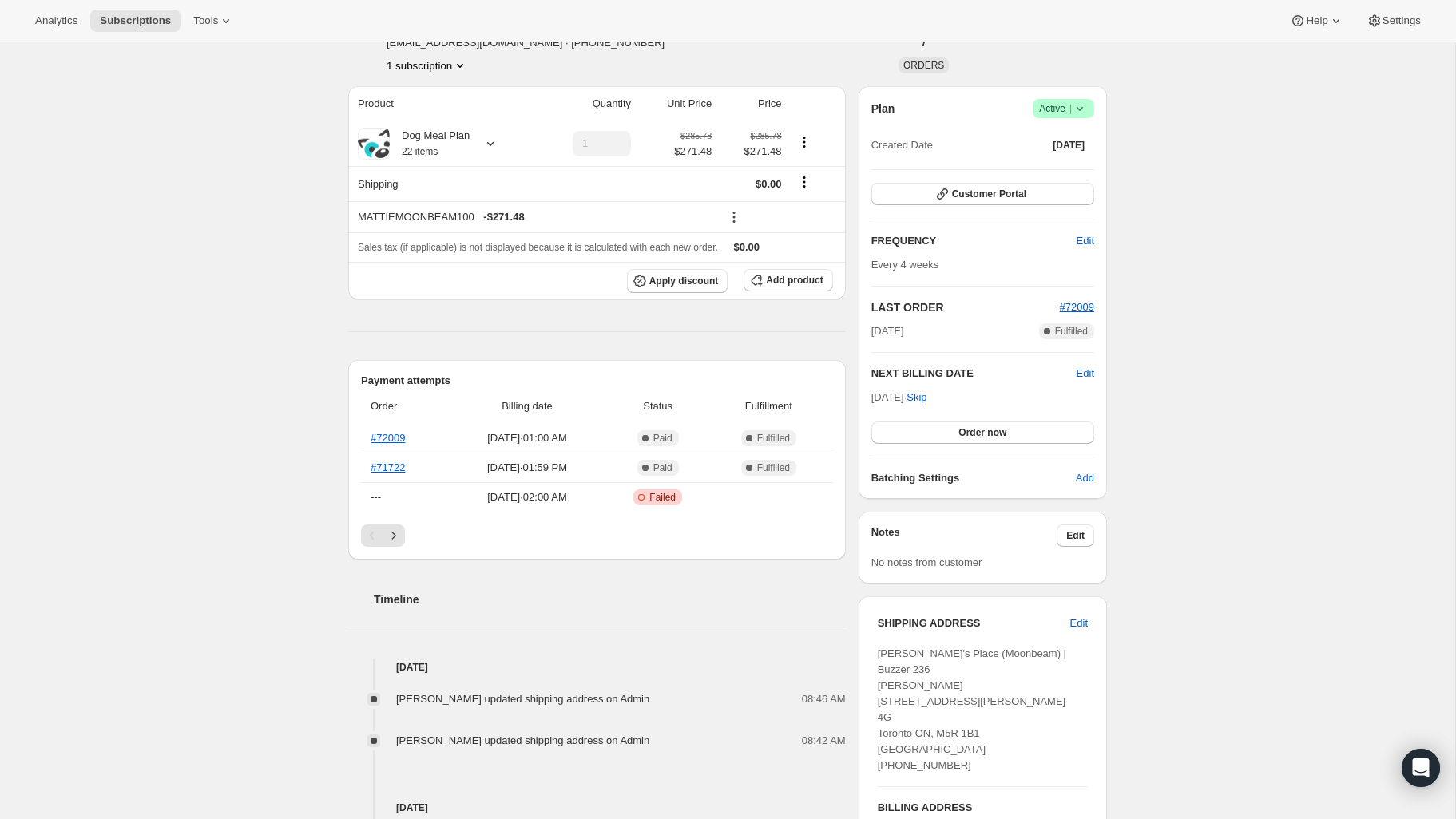
click at [1175, 618] on div "Subscription #30744805606. This page is ready Subscription #30744805606 Success…" at bounding box center [728, 644] width 1455 height 1558
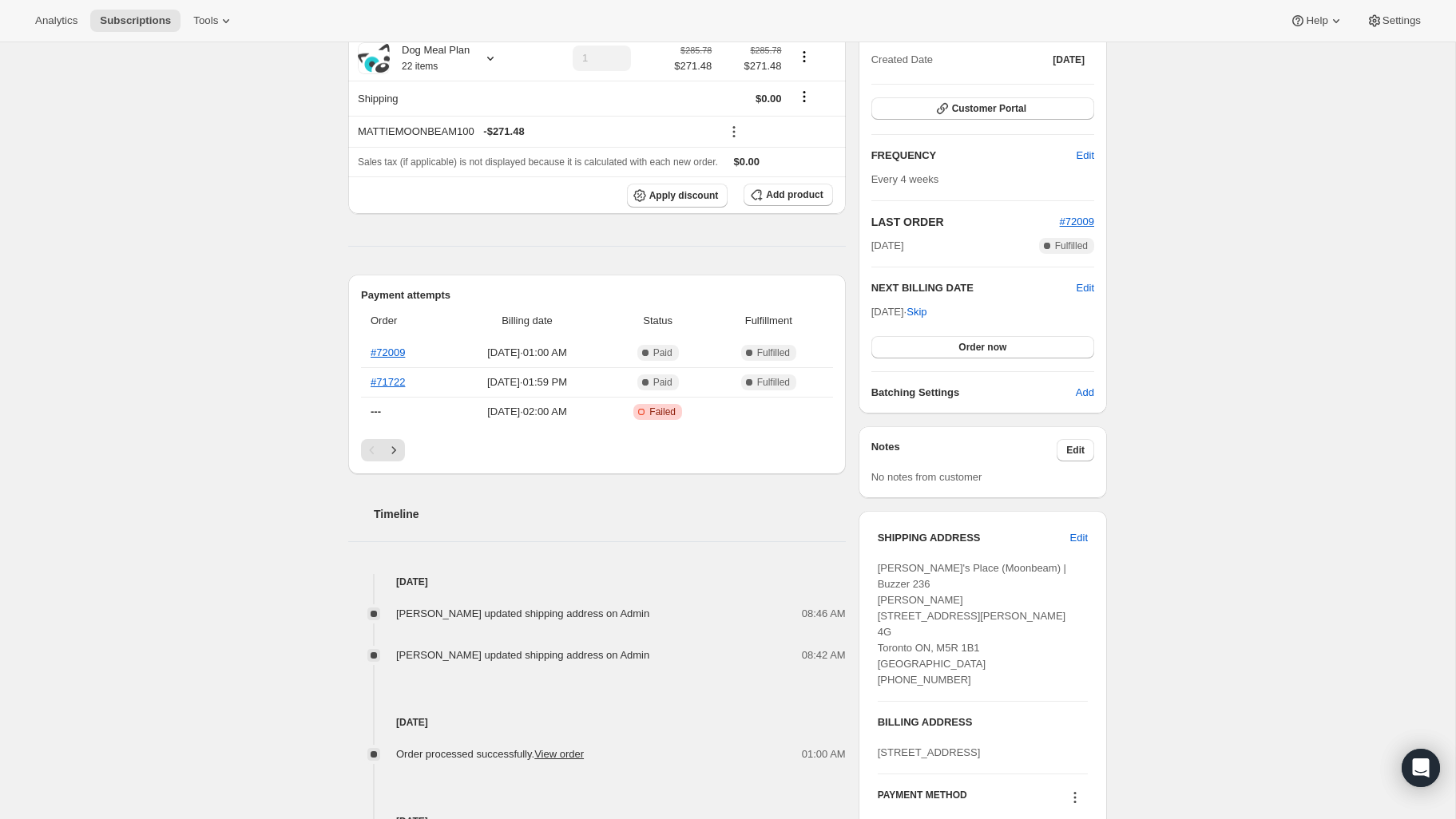
scroll to position [0, 0]
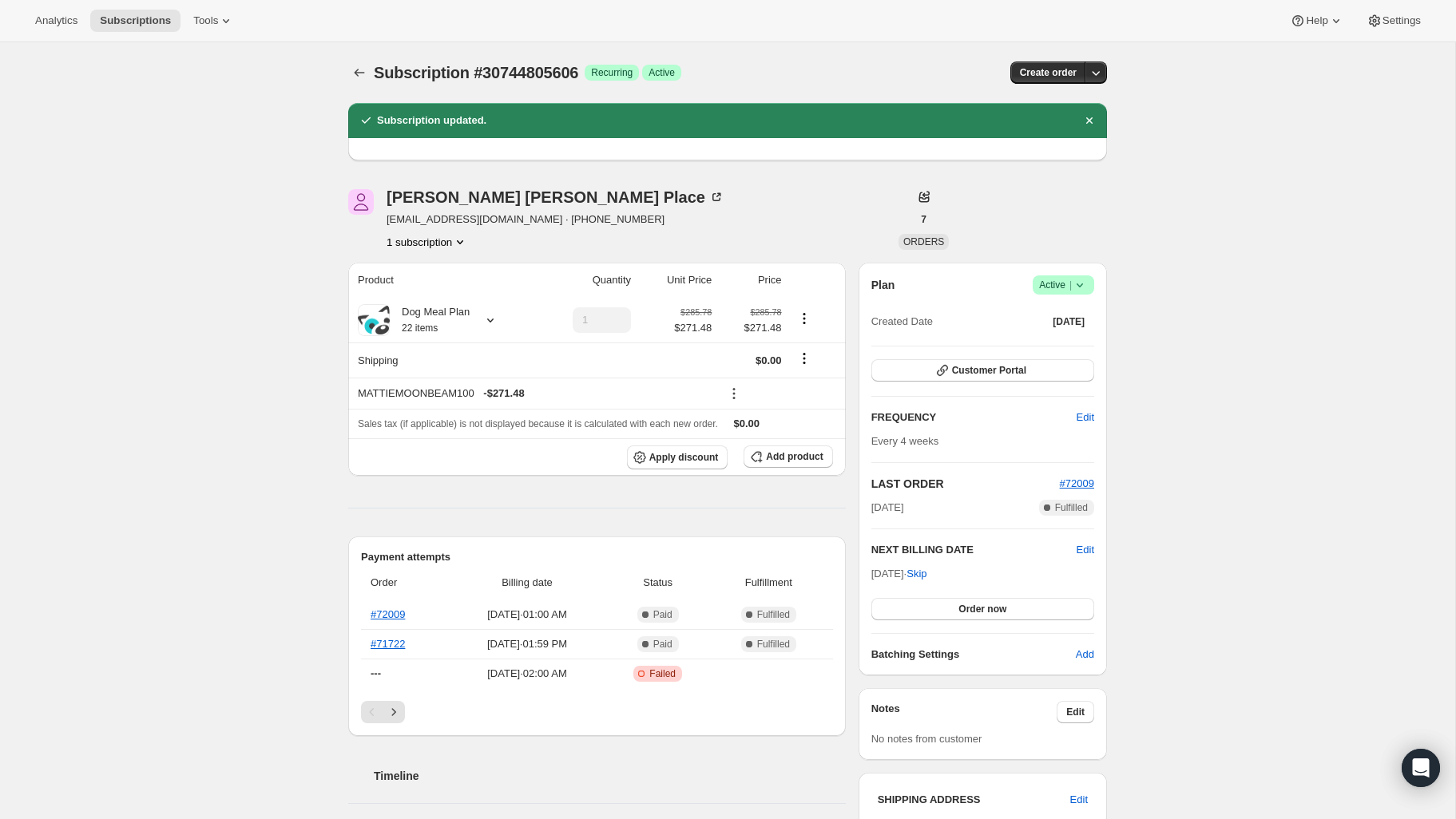
click at [209, 364] on div "Subscription #30744805606. This page is ready Subscription #30744805606 Success…" at bounding box center [728, 821] width 1455 height 1558
drag, startPoint x: 206, startPoint y: 234, endPoint x: 185, endPoint y: 255, distance: 29.7
click at [203, 233] on div "Subscription #30744805606. This page is ready Subscription #30744805606 Success…" at bounding box center [728, 821] width 1455 height 1558
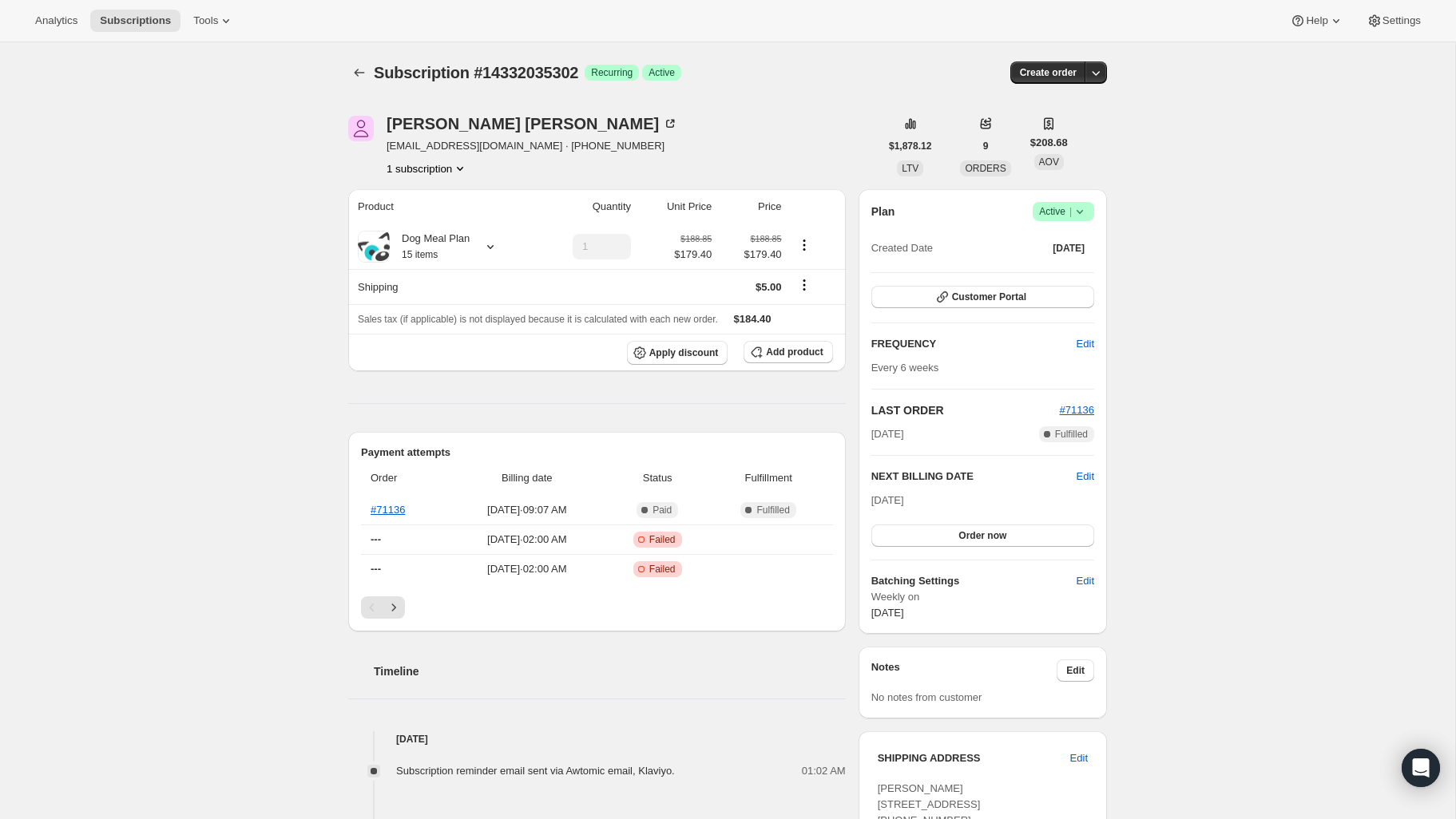
click at [1081, 478] on span "Edit" at bounding box center [1085, 476] width 18 height 16
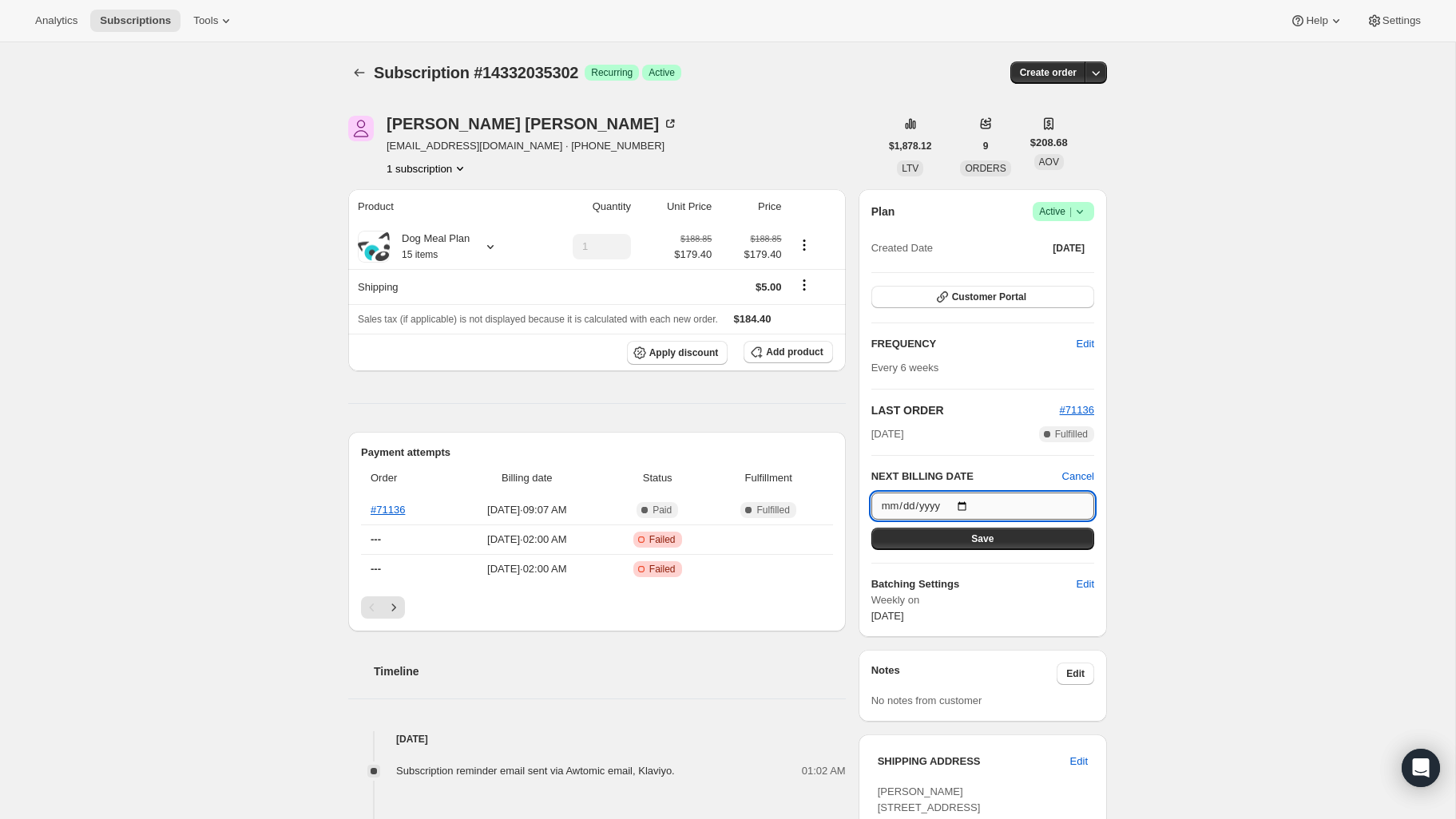
click at [973, 501] on input "2025-09-04" at bounding box center [982, 506] width 223 height 27
type input "2025-09-11"
click at [1009, 546] on button "Save" at bounding box center [982, 539] width 223 height 23
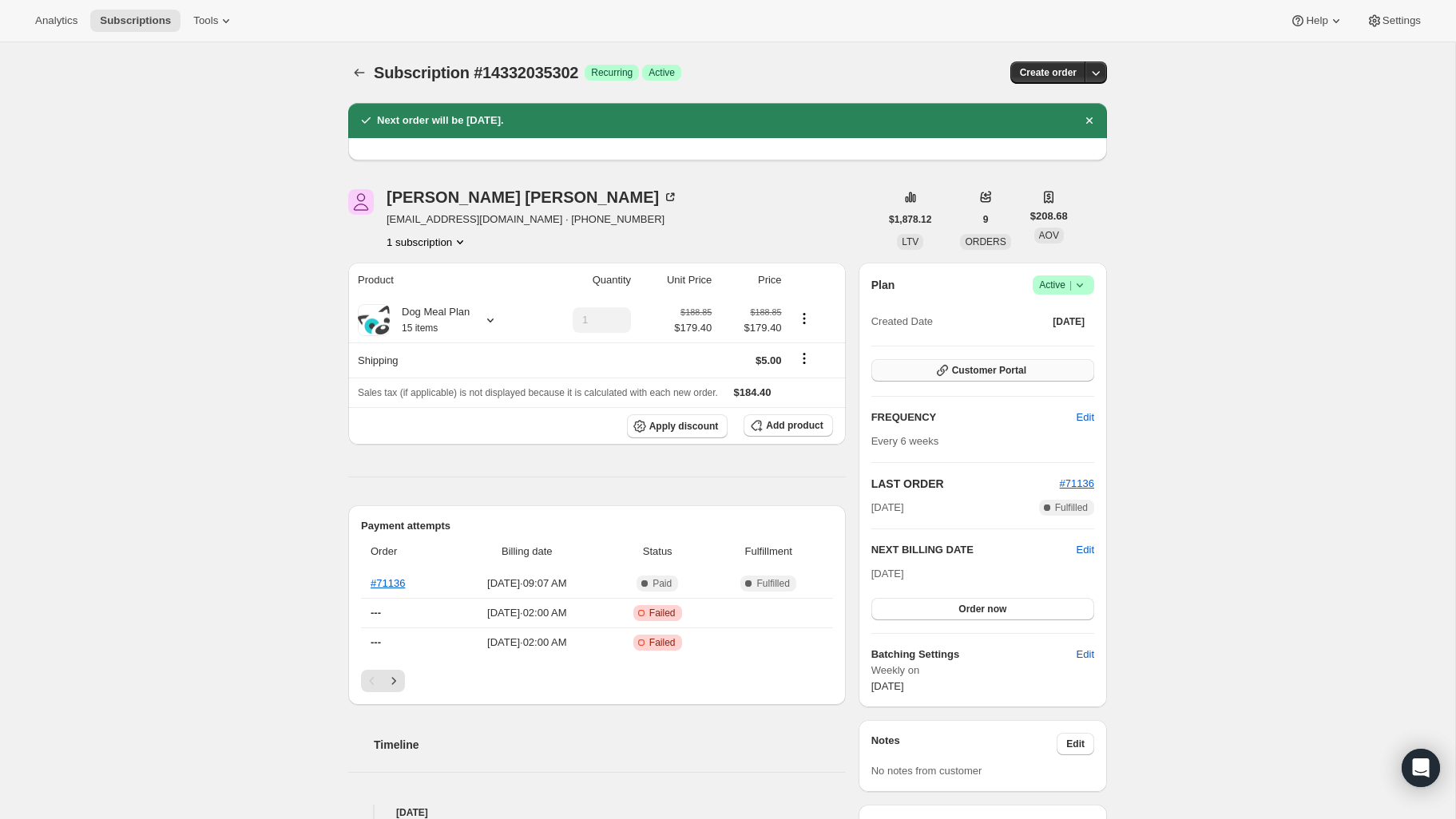
click at [989, 376] on span "Customer Portal" at bounding box center [989, 370] width 74 height 13
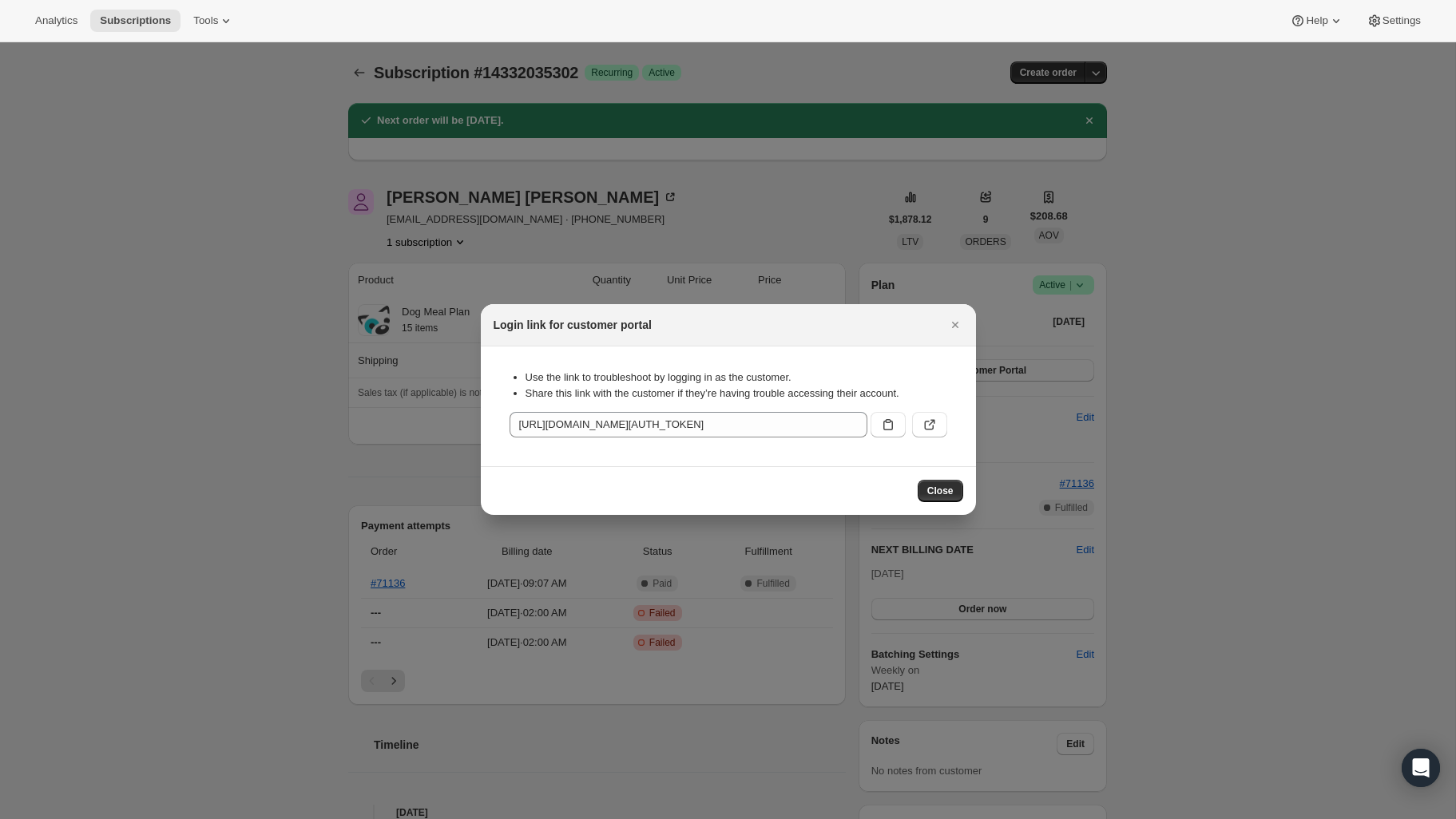
drag, startPoint x: 890, startPoint y: 429, endPoint x: 812, endPoint y: 387, distance: 88.6
click at [891, 429] on icon ":rfp:" at bounding box center [887, 425] width 16 height 16
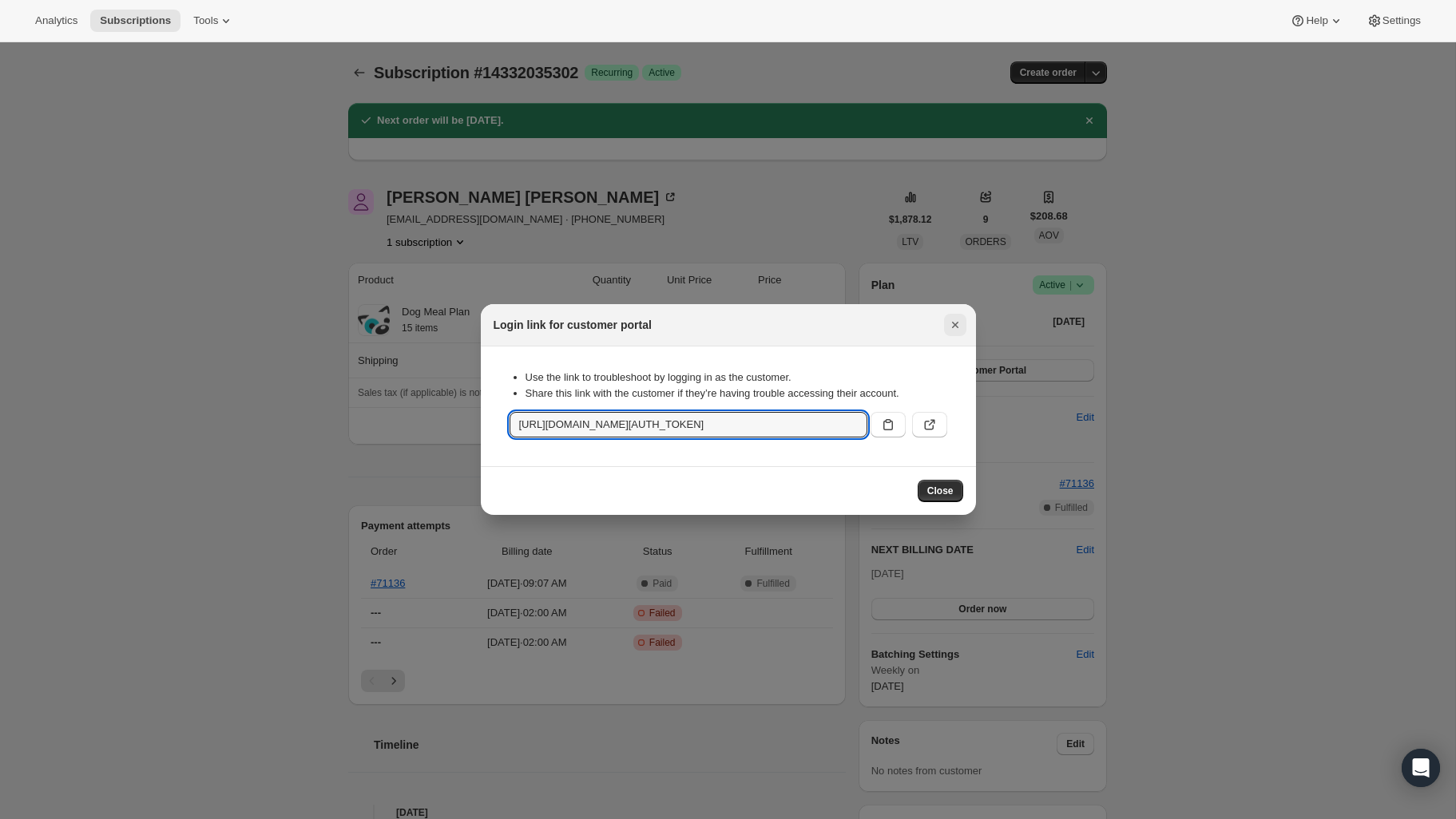
click at [956, 321] on icon "Close" at bounding box center [955, 325] width 16 height 16
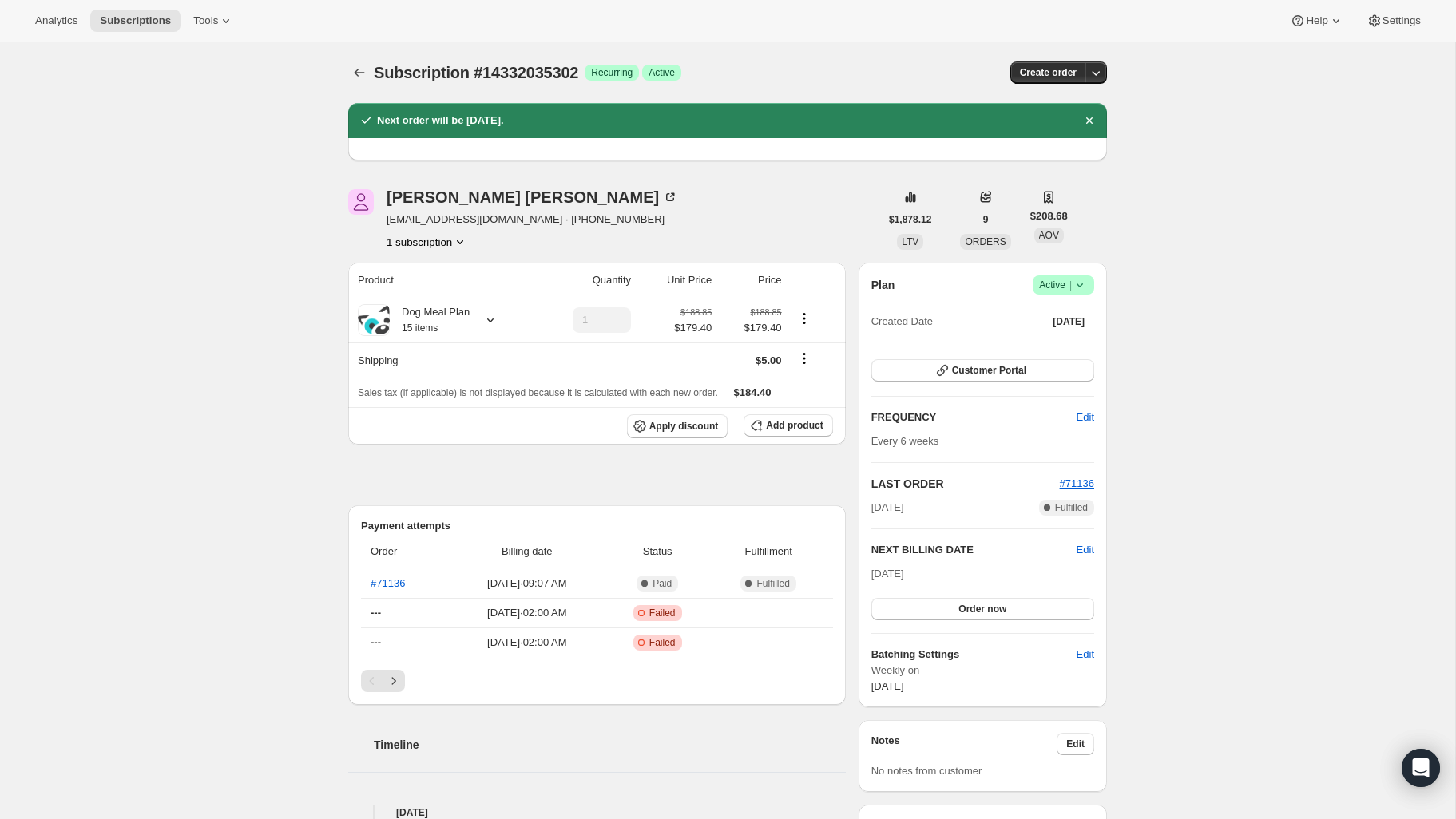
drag, startPoint x: 1227, startPoint y: 570, endPoint x: 1217, endPoint y: 576, distance: 11.7
